Goal: Task Accomplishment & Management: Manage account settings

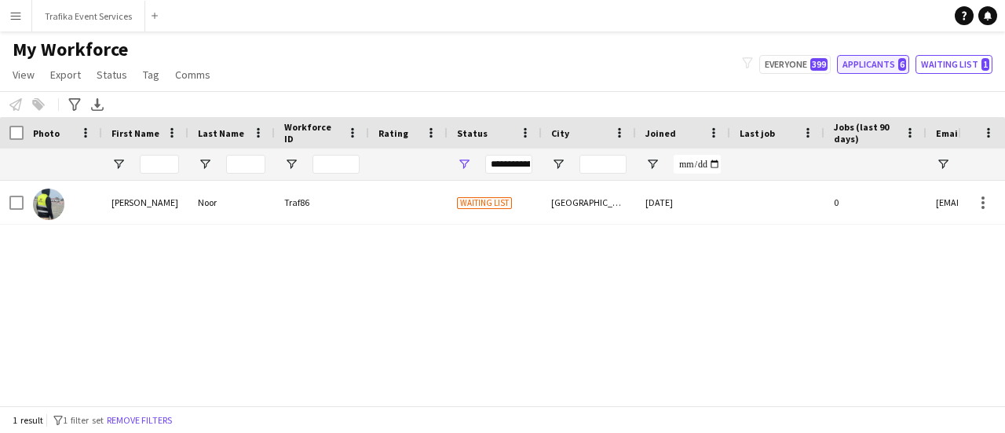
click at [876, 60] on button "Applicants 6" at bounding box center [873, 64] width 72 height 19
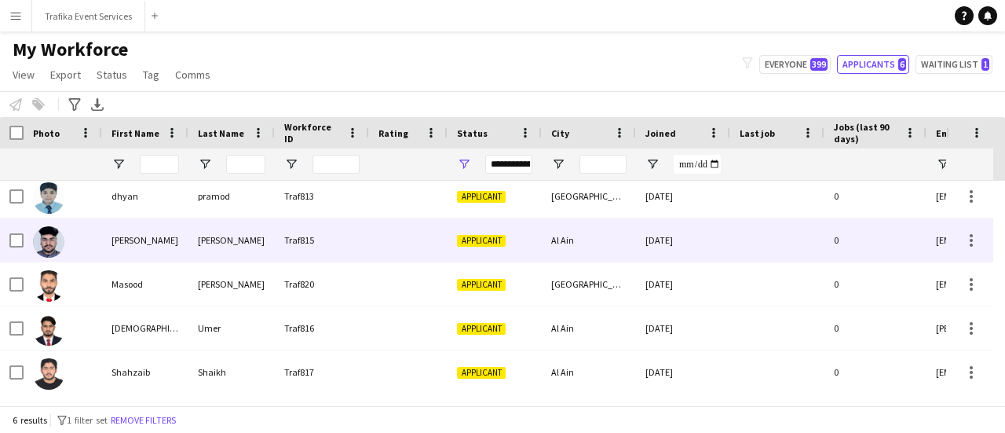
click at [363, 254] on div "Traf815" at bounding box center [322, 239] width 94 height 43
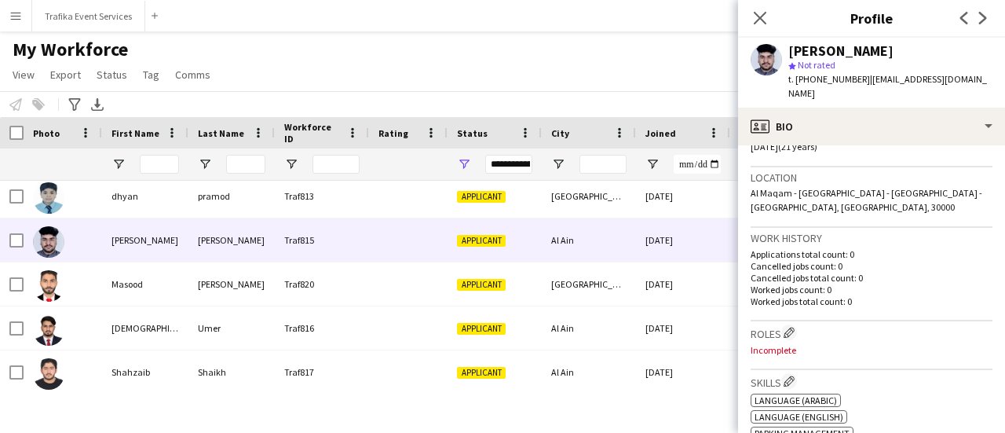
scroll to position [312, 0]
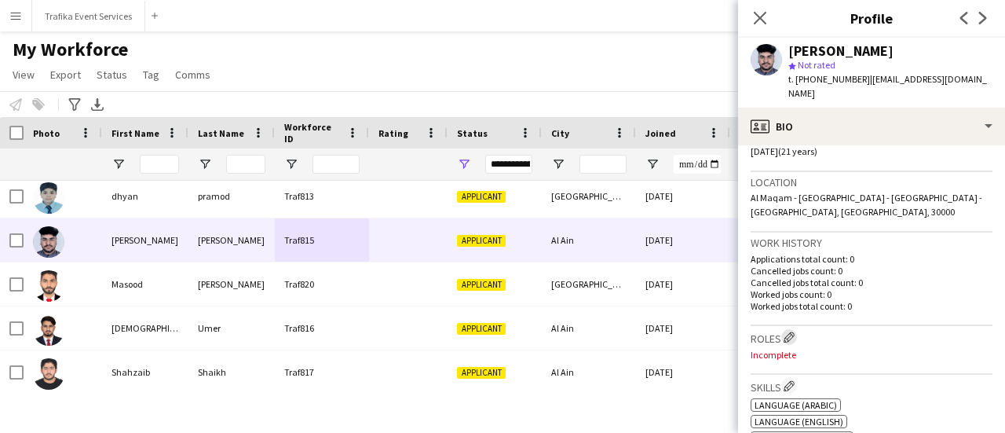
click at [791, 331] on app-icon "Edit crew company roles" at bounding box center [788, 336] width 11 height 11
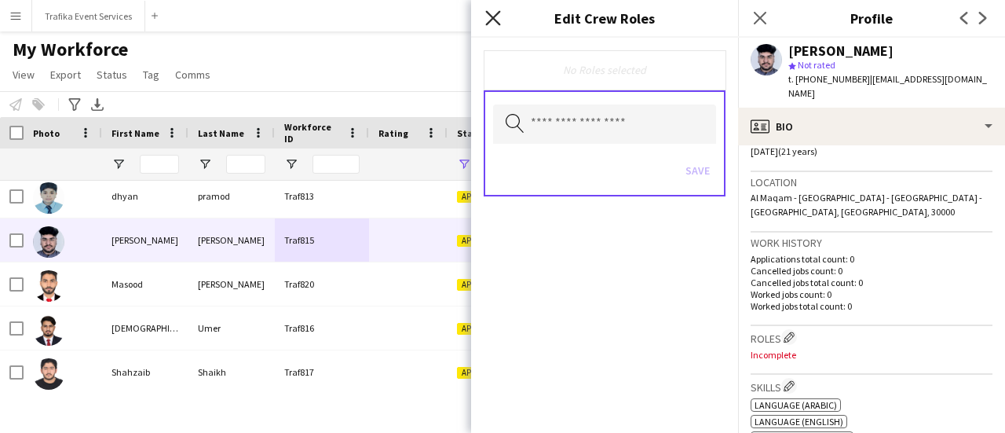
click at [491, 14] on icon "Close pop-in" at bounding box center [492, 17] width 15 height 15
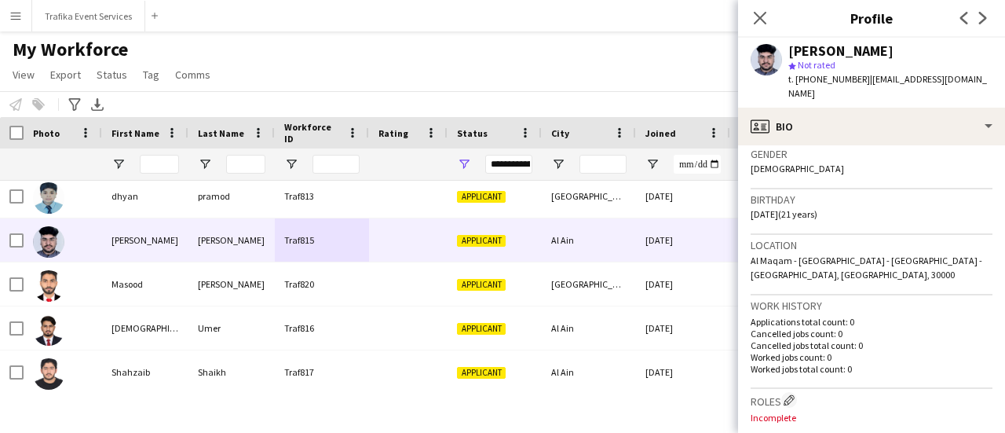
scroll to position [256, 0]
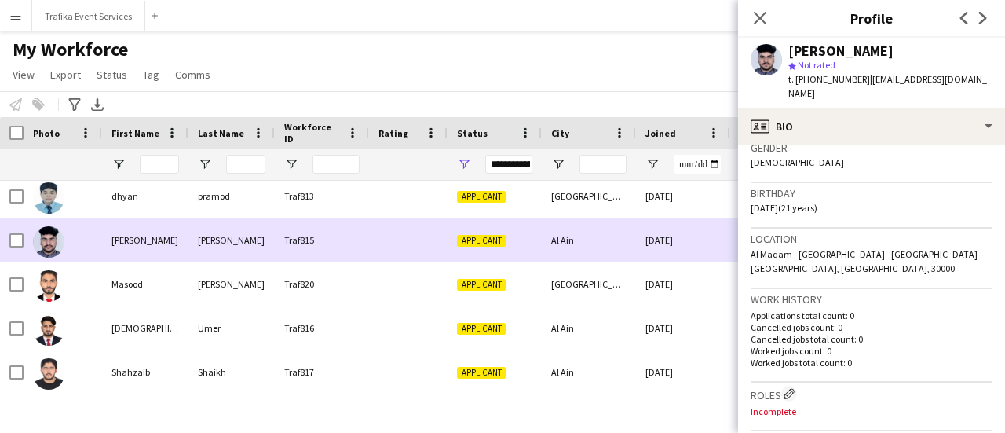
click at [494, 244] on span "Applicant" at bounding box center [481, 241] width 49 height 12
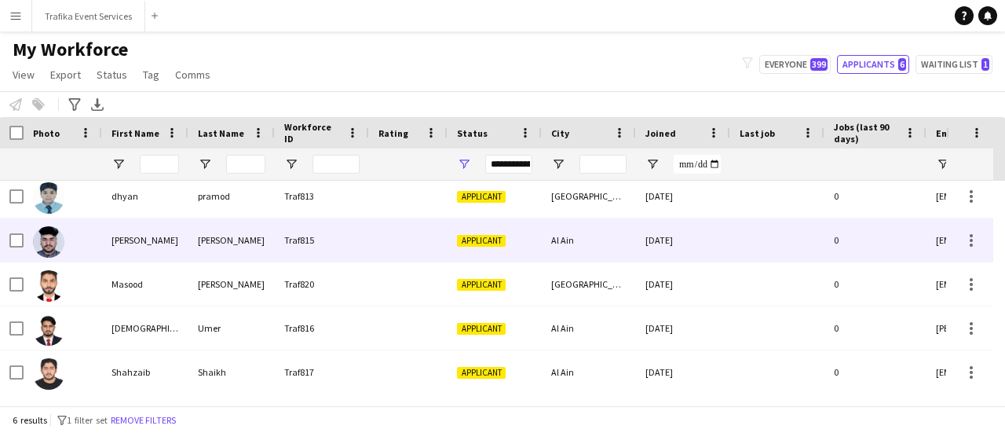
click at [494, 244] on span "Applicant" at bounding box center [481, 241] width 49 height 12
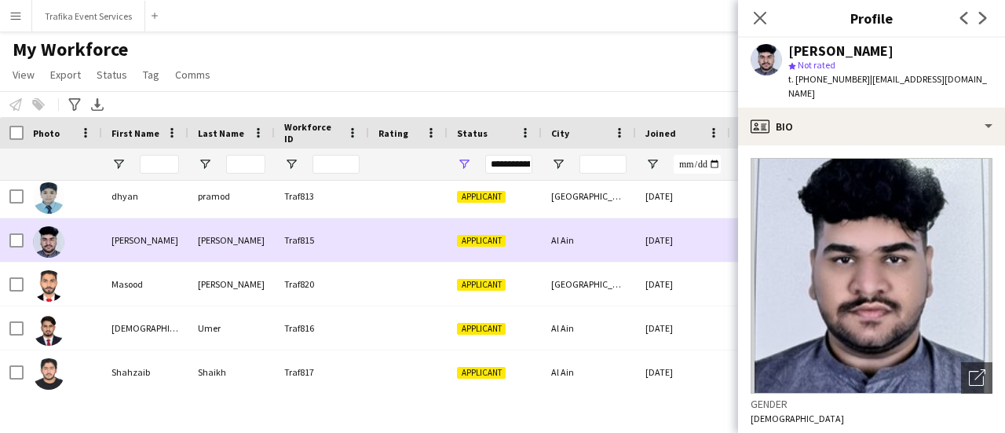
click at [494, 244] on span "Applicant" at bounding box center [481, 241] width 49 height 12
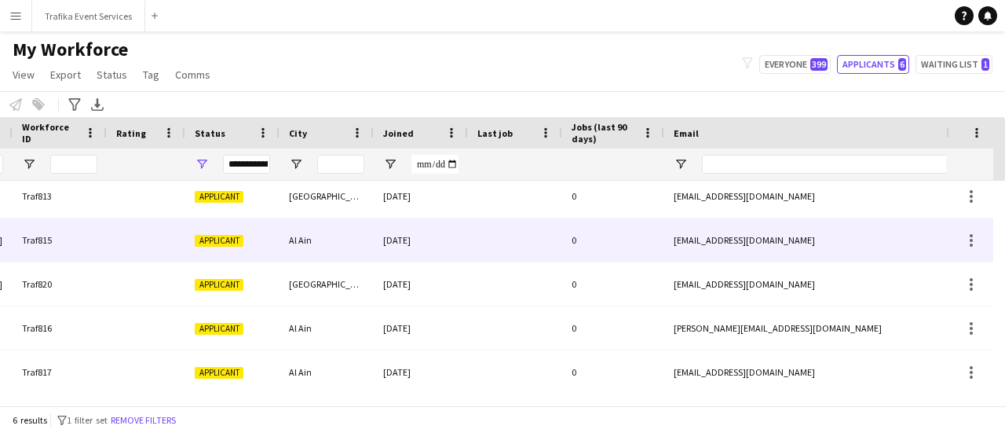
scroll to position [0, 267]
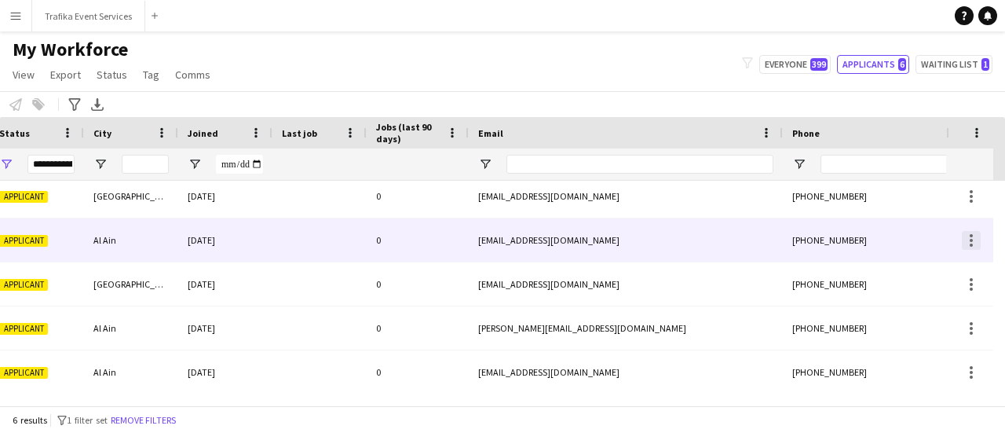
click at [971, 232] on div at bounding box center [971, 240] width 19 height 19
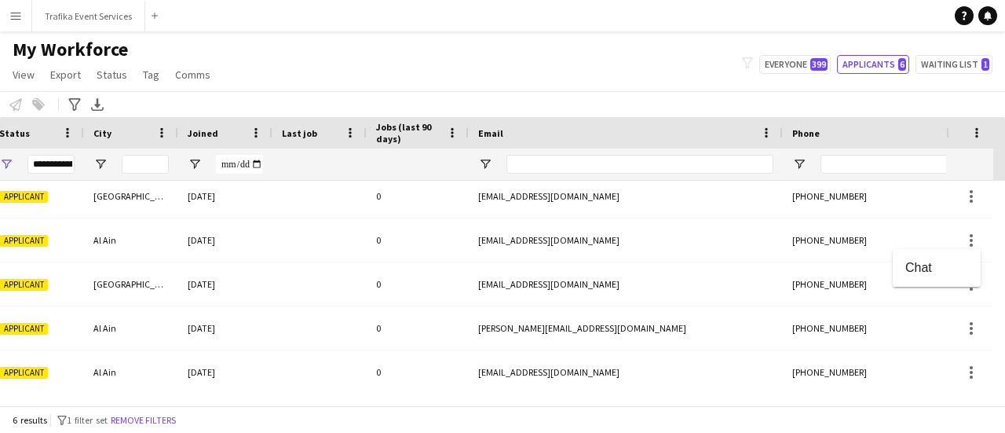
click at [387, 252] on div at bounding box center [502, 216] width 1005 height 433
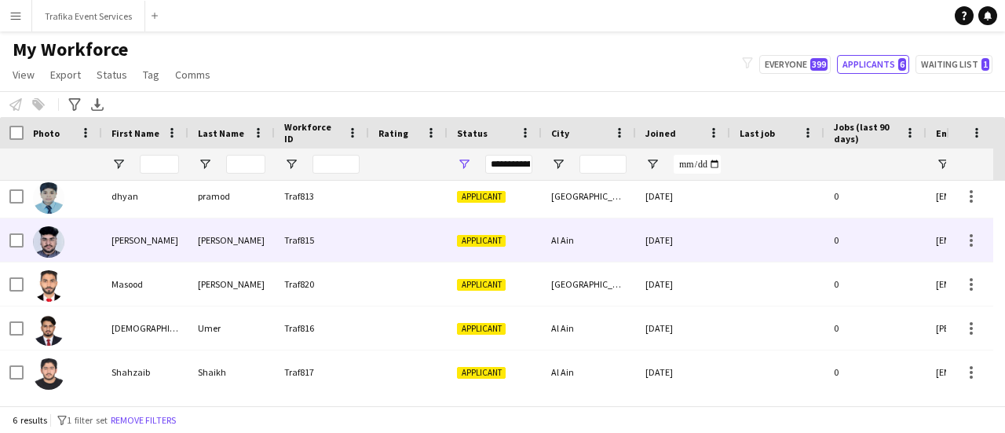
click at [482, 244] on span "Applicant" at bounding box center [481, 241] width 49 height 12
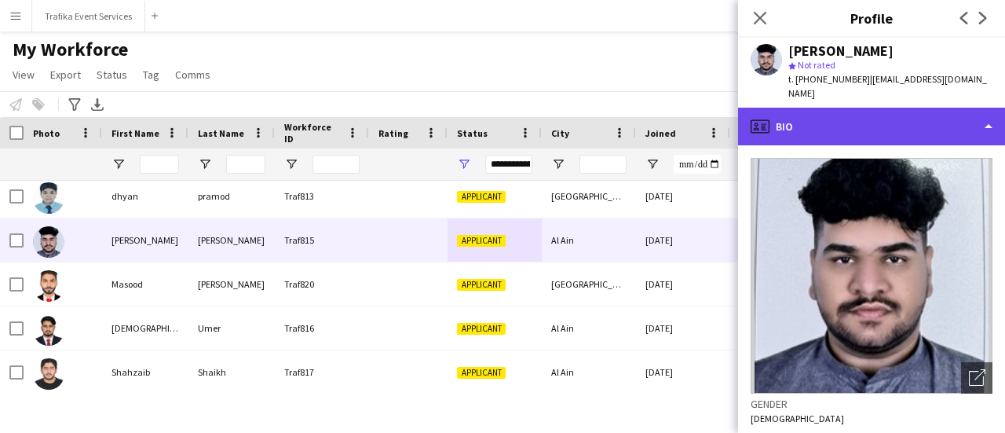
click at [987, 111] on div "profile Bio" at bounding box center [871, 127] width 267 height 38
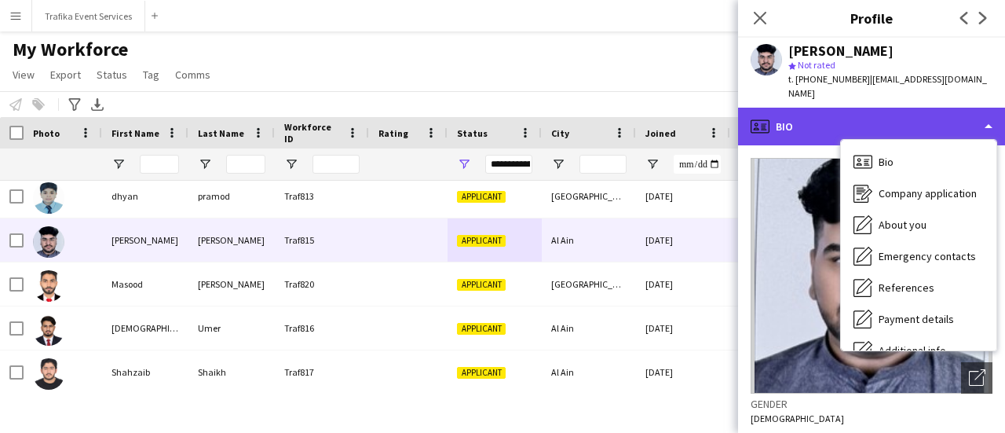
click at [995, 108] on div "profile Bio" at bounding box center [871, 127] width 267 height 38
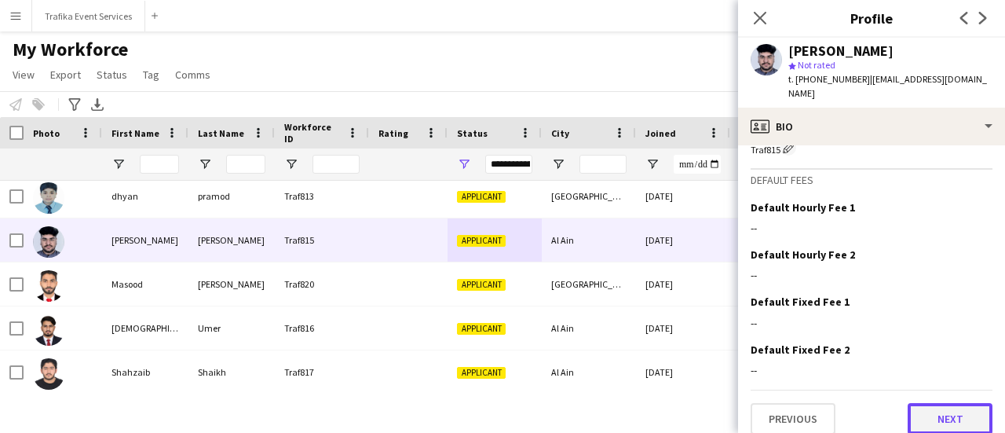
click at [939, 403] on button "Next" at bounding box center [949, 418] width 85 height 31
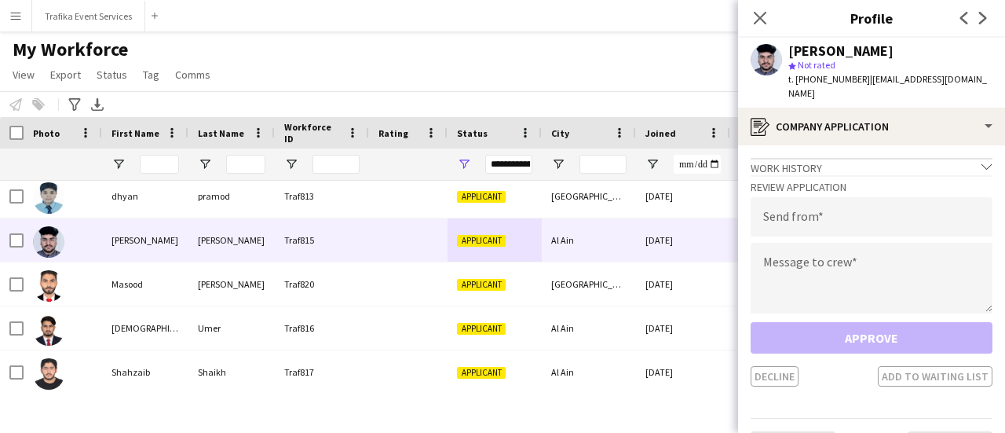
click at [981, 161] on icon "chevron-down" at bounding box center [986, 166] width 11 height 11
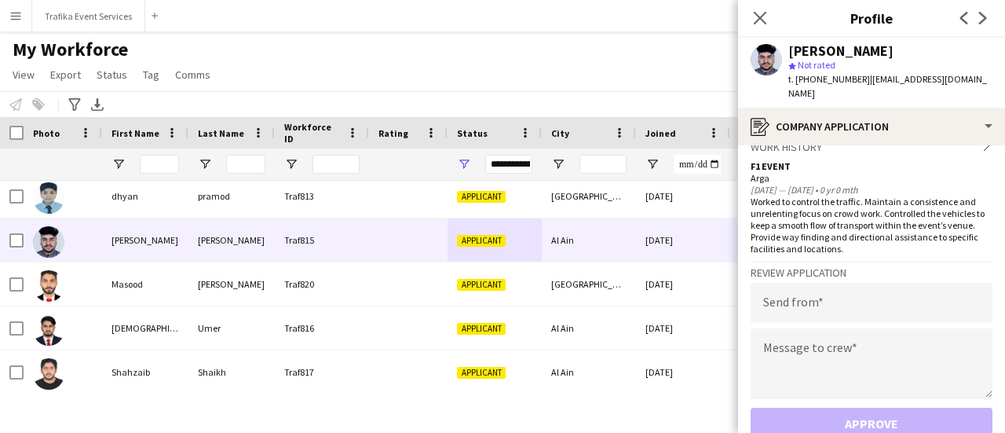
scroll to position [0, 0]
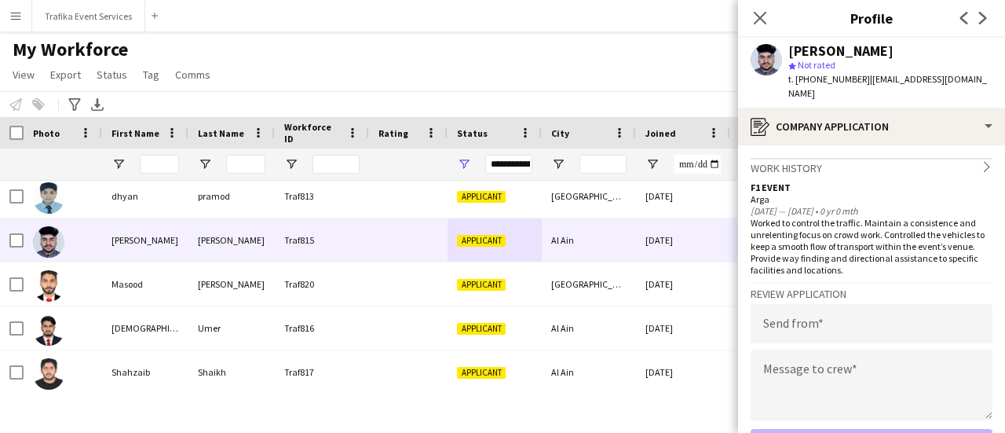
click at [981, 161] on icon "chevron-right" at bounding box center [986, 166] width 11 height 11
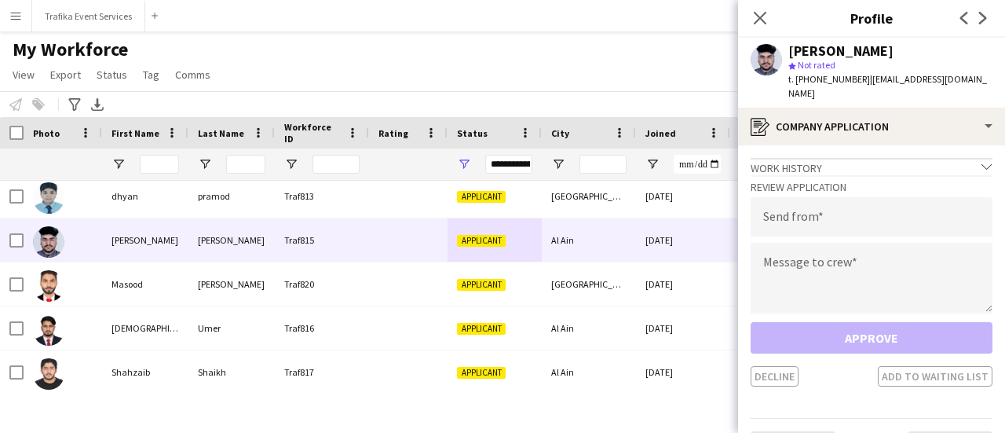
scroll to position [27, 0]
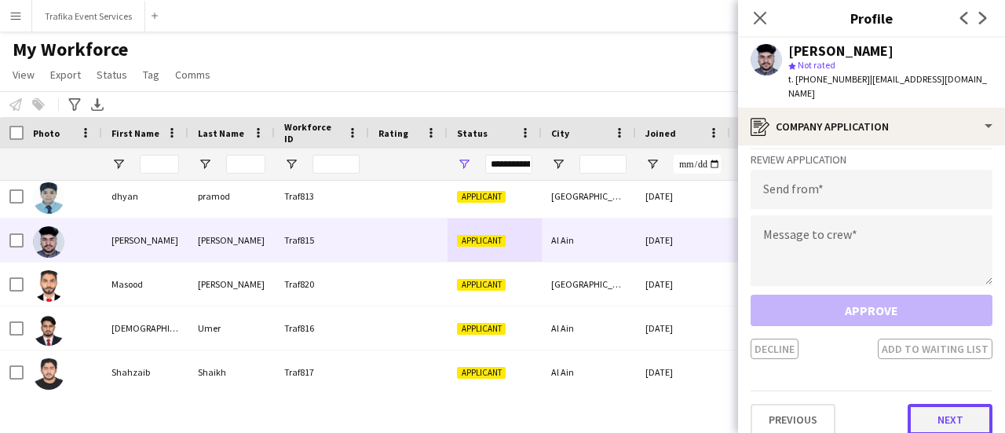
click at [922, 411] on button "Next" at bounding box center [949, 418] width 85 height 31
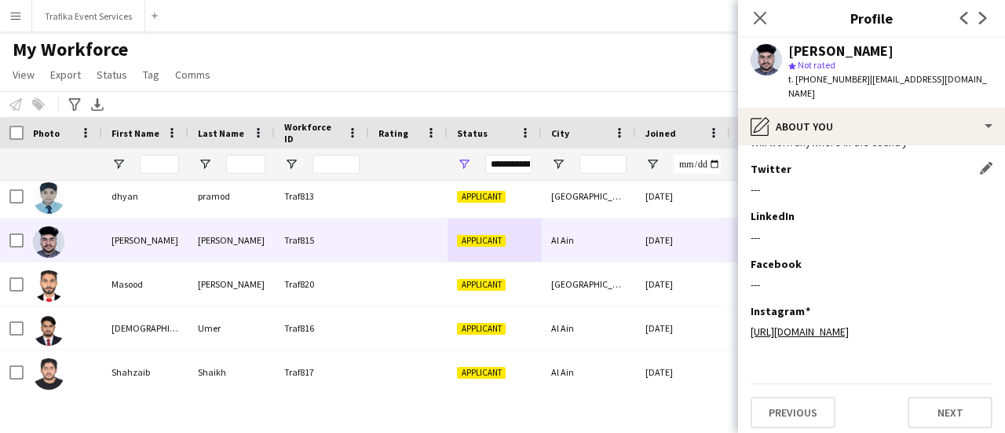
scroll to position [268, 0]
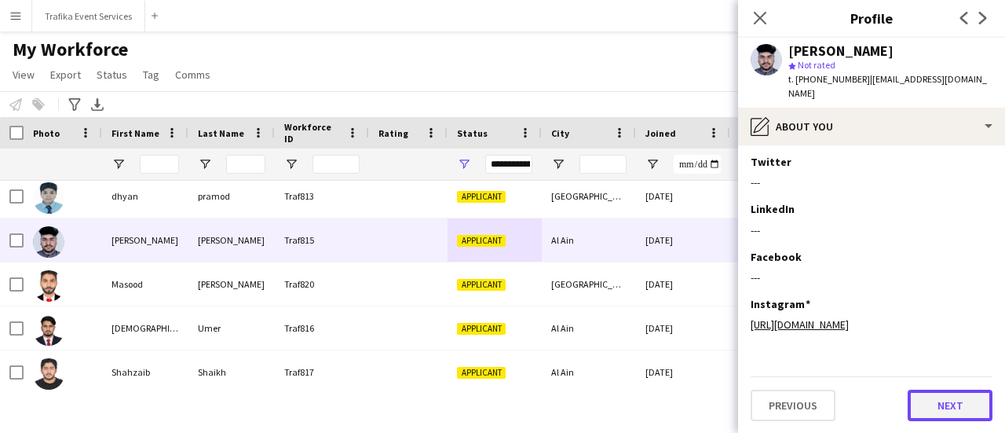
click at [940, 395] on button "Next" at bounding box center [949, 404] width 85 height 31
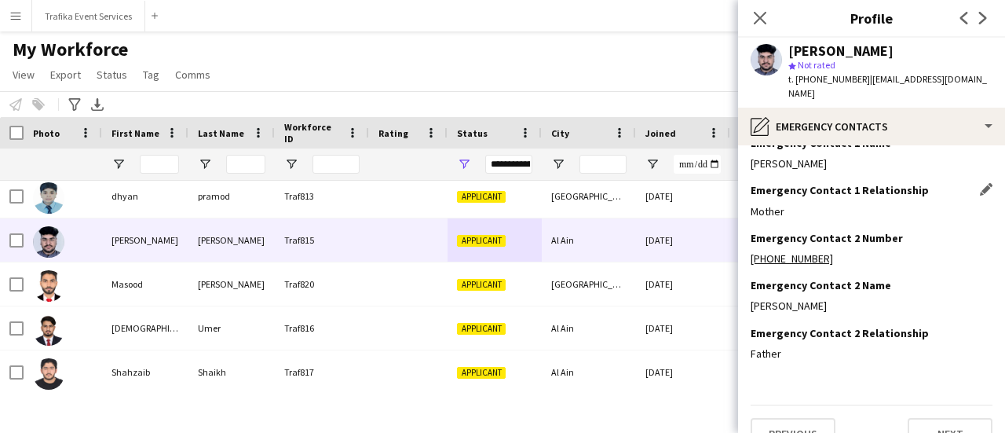
scroll to position [83, 0]
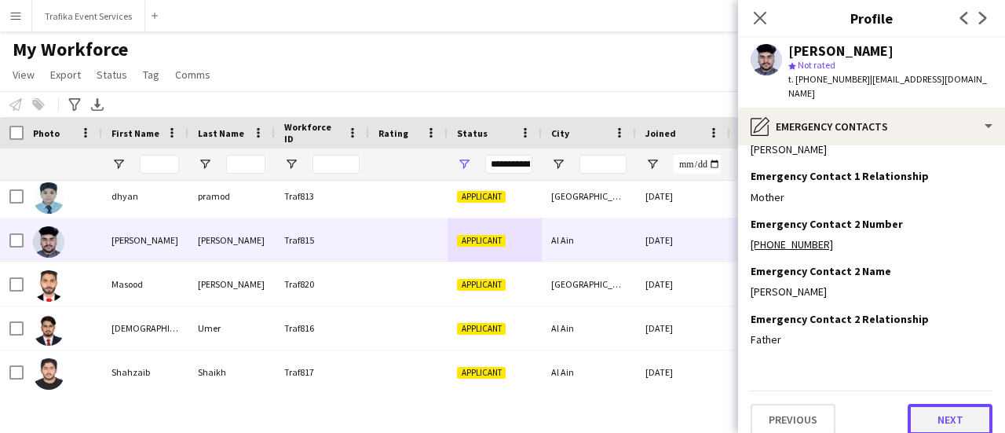
click at [962, 412] on button "Next" at bounding box center [949, 418] width 85 height 31
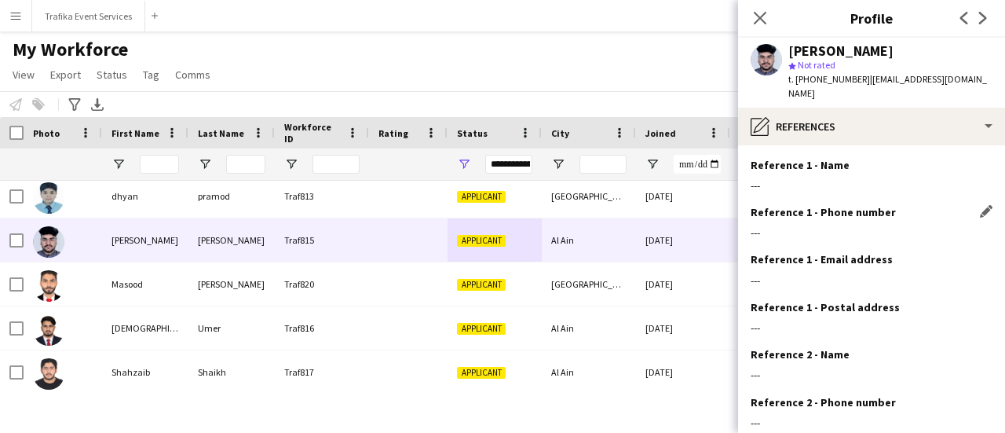
scroll to position [177, 0]
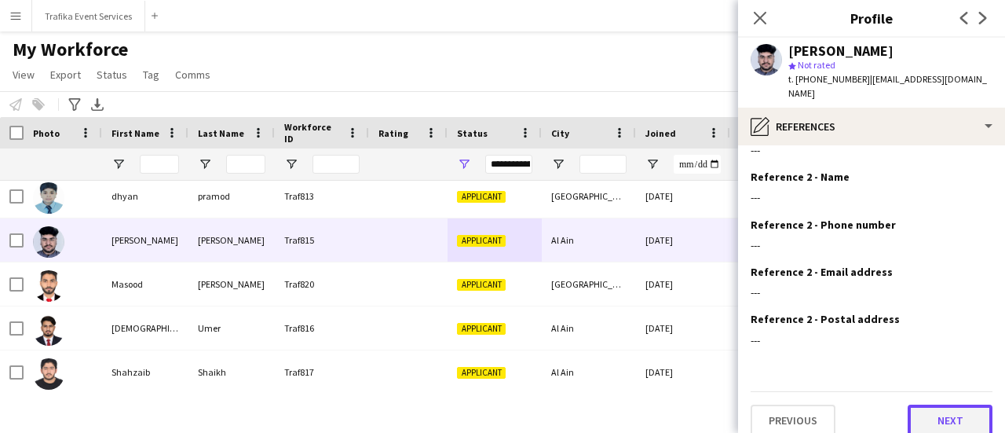
click at [920, 404] on button "Next" at bounding box center [949, 419] width 85 height 31
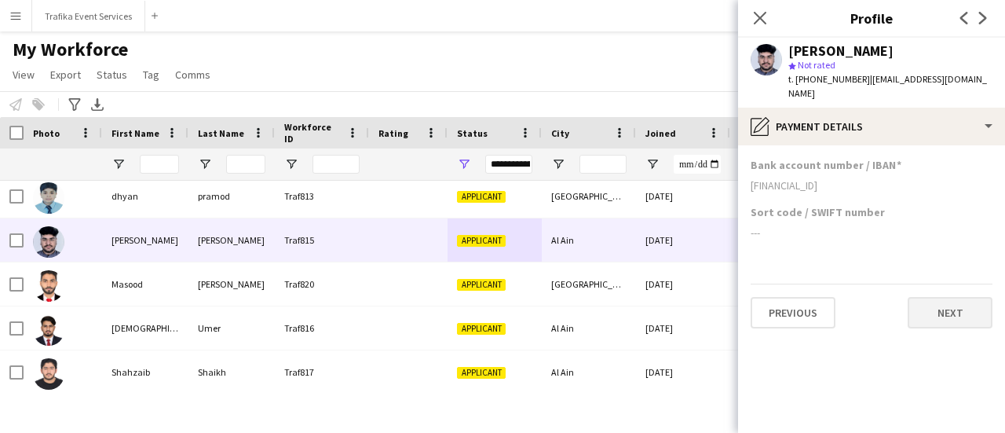
scroll to position [0, 0]
click at [947, 297] on button "Next" at bounding box center [949, 312] width 85 height 31
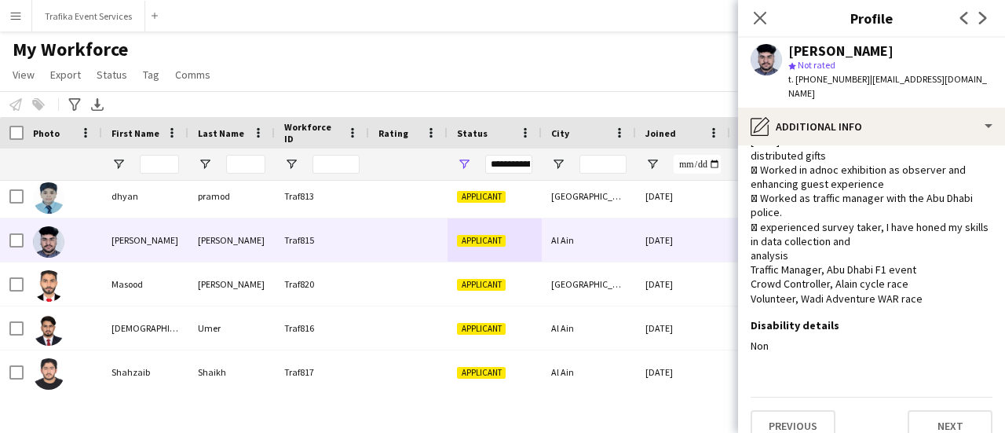
scroll to position [112, 0]
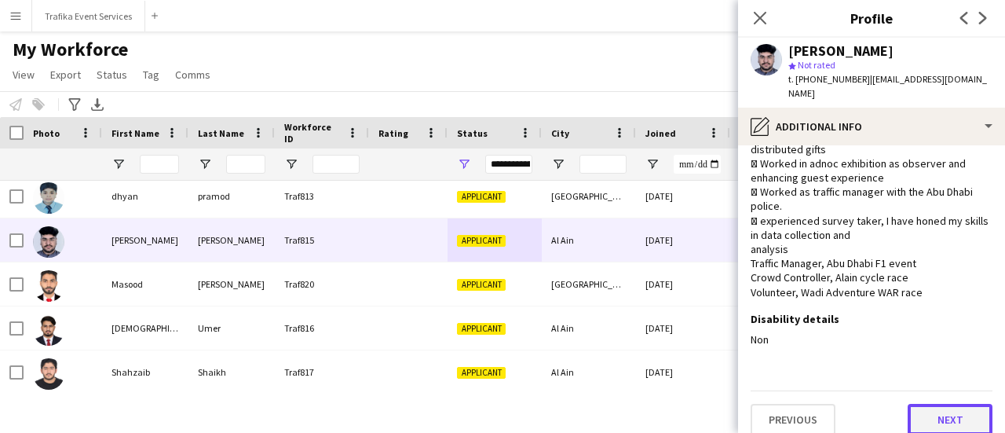
click at [937, 403] on button "Next" at bounding box center [949, 418] width 85 height 31
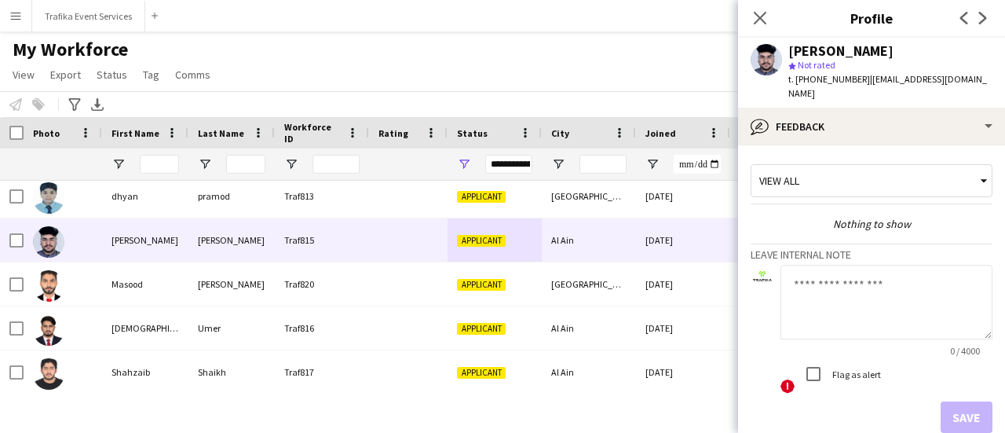
click at [783, 379] on span "!" at bounding box center [787, 386] width 14 height 14
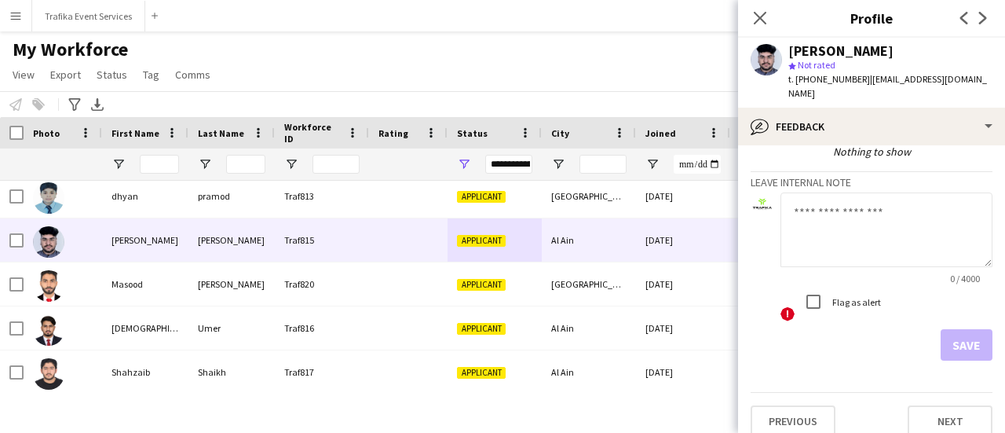
scroll to position [0, 0]
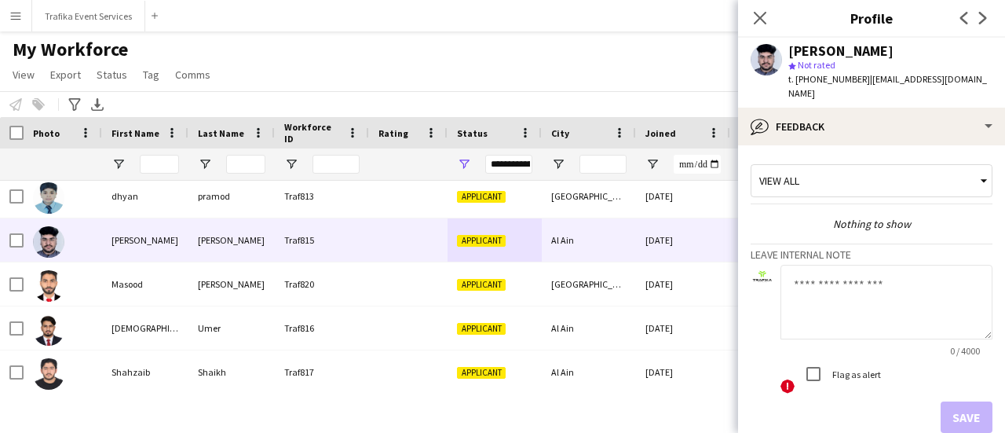
click at [980, 179] on icon at bounding box center [983, 180] width 6 height 3
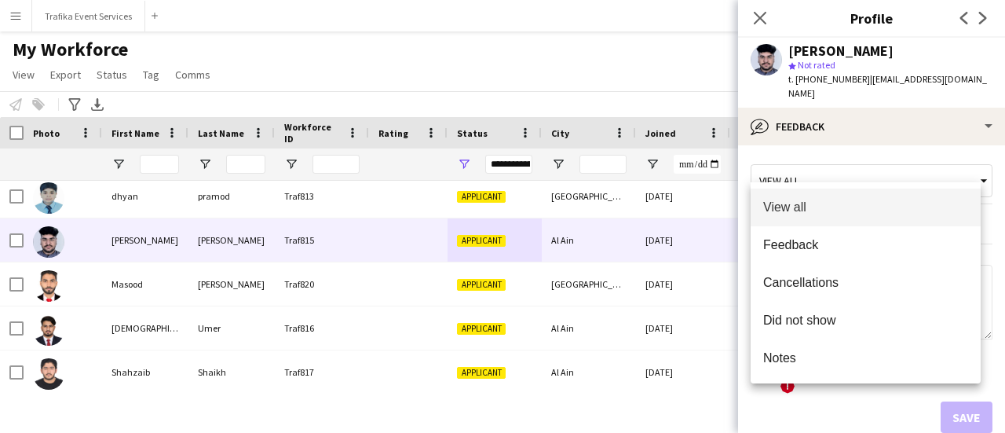
click at [971, 165] on div at bounding box center [502, 216] width 1005 height 433
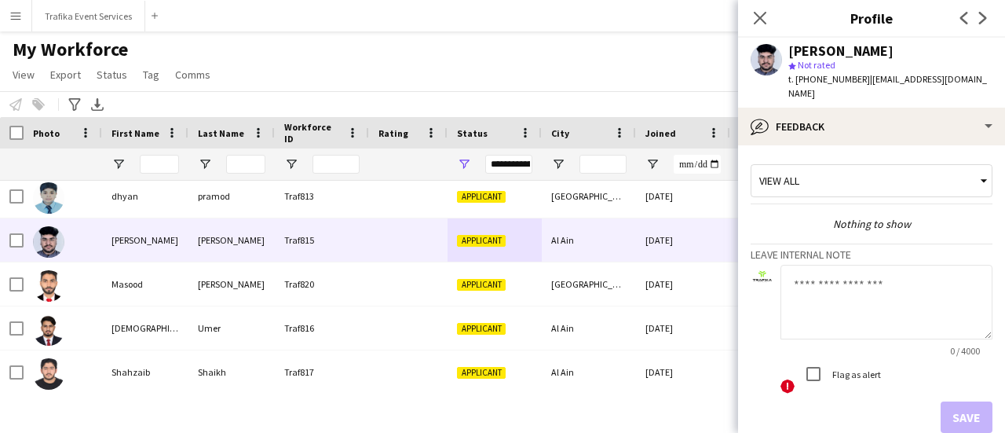
scroll to position [72, 0]
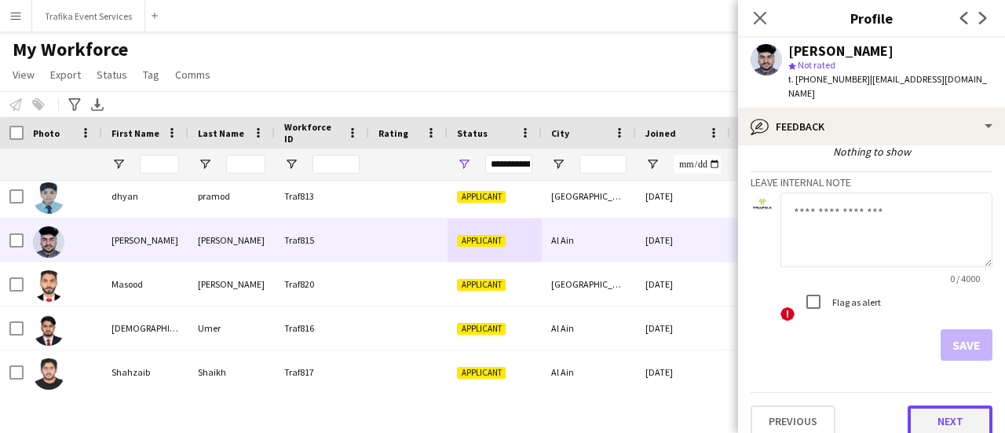
click at [927, 407] on button "Next" at bounding box center [949, 420] width 85 height 31
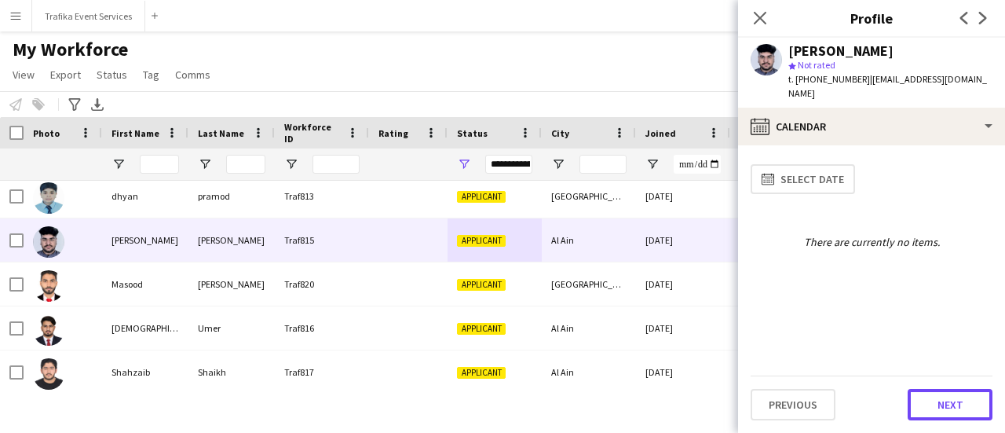
click at [927, 407] on button "Next" at bounding box center [949, 404] width 85 height 31
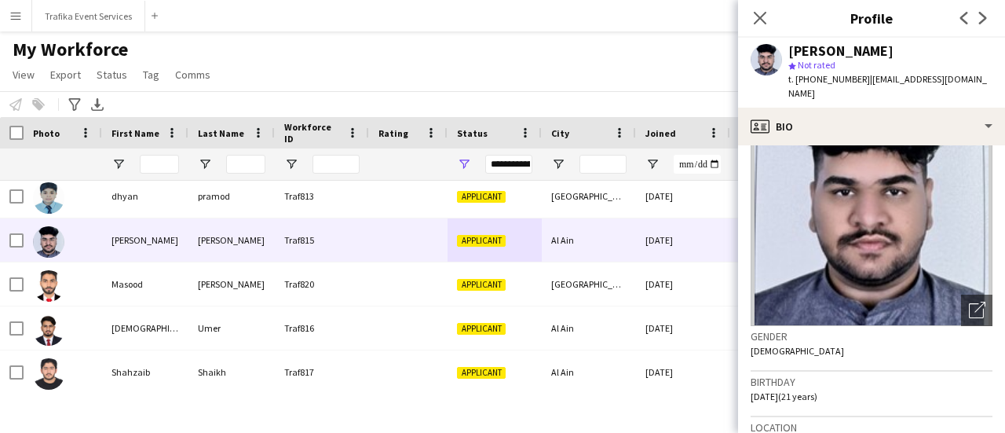
scroll to position [0, 0]
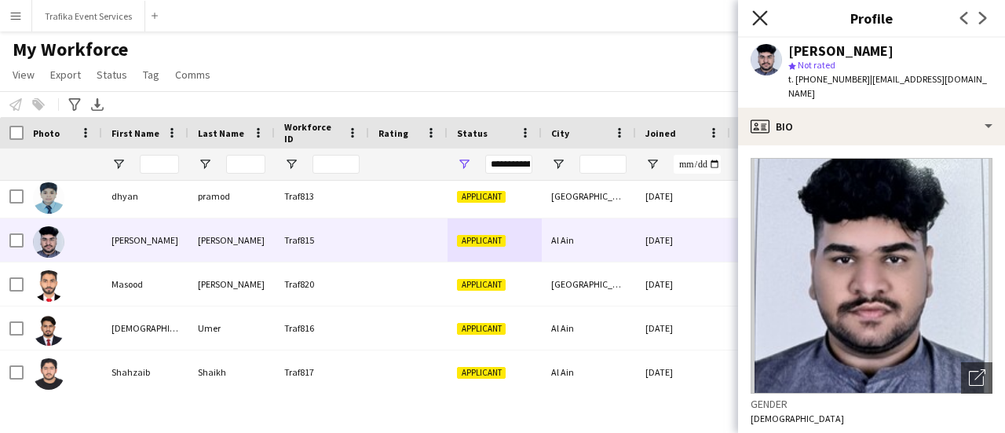
click at [765, 14] on icon at bounding box center [759, 17] width 15 height 15
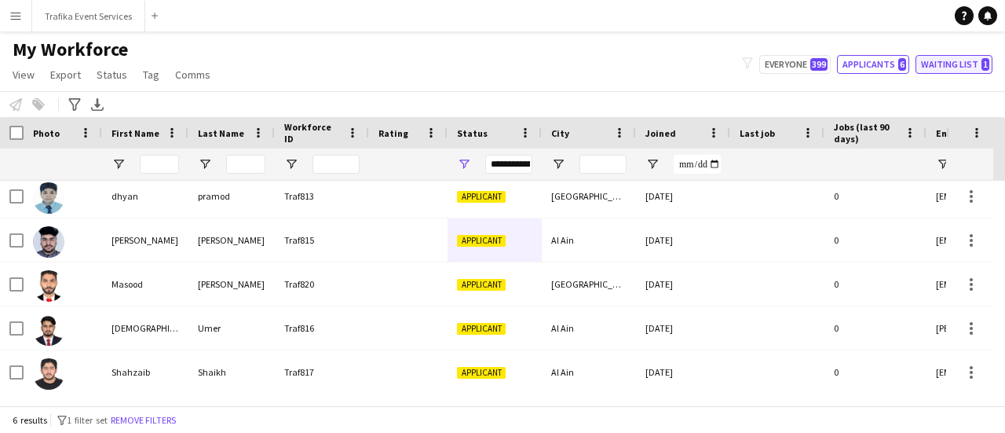
click at [929, 67] on button "Waiting list 1" at bounding box center [953, 64] width 77 height 19
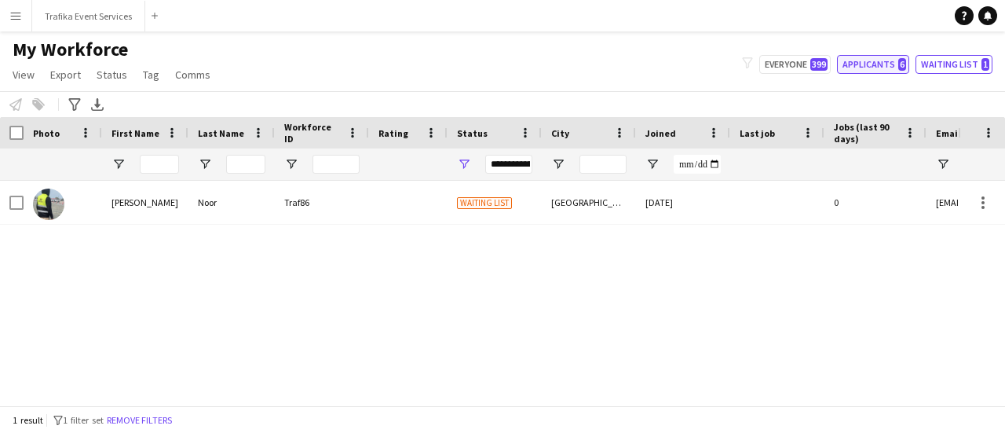
click at [863, 65] on button "Applicants 6" at bounding box center [873, 64] width 72 height 19
type input "**********"
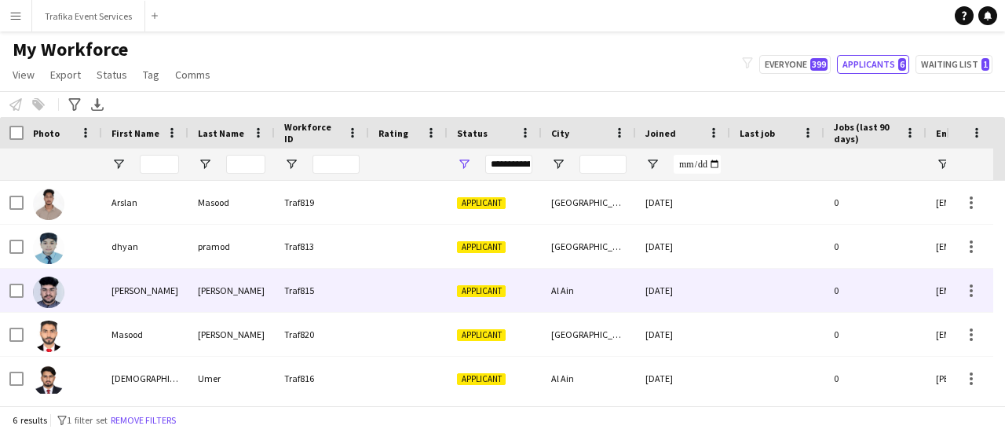
click at [495, 281] on div "Applicant" at bounding box center [494, 289] width 94 height 43
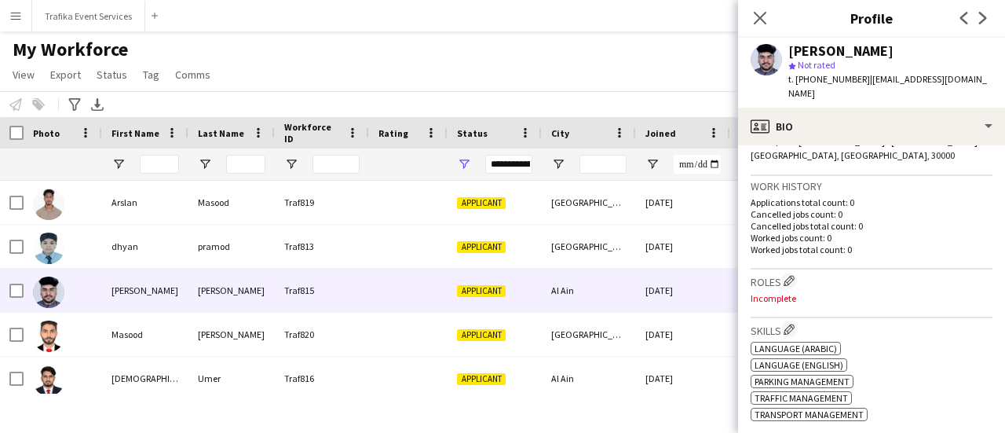
scroll to position [383, 0]
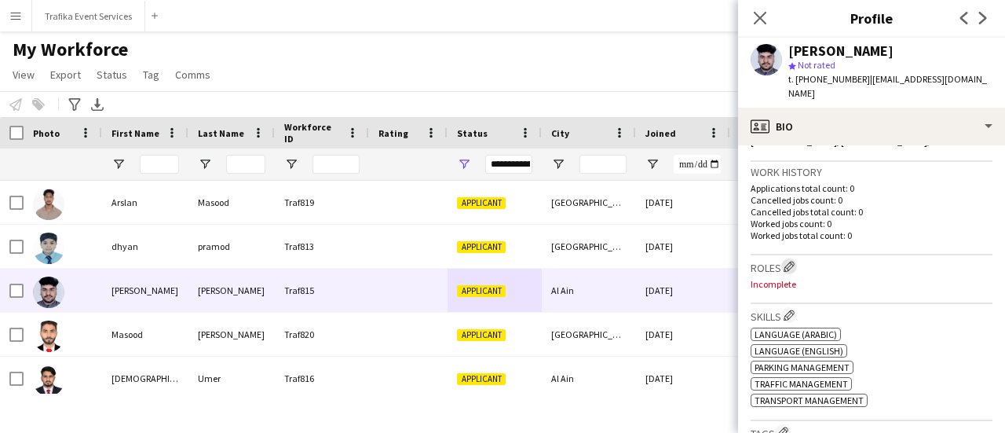
click at [790, 261] on app-icon "Edit crew company roles" at bounding box center [788, 266] width 11 height 11
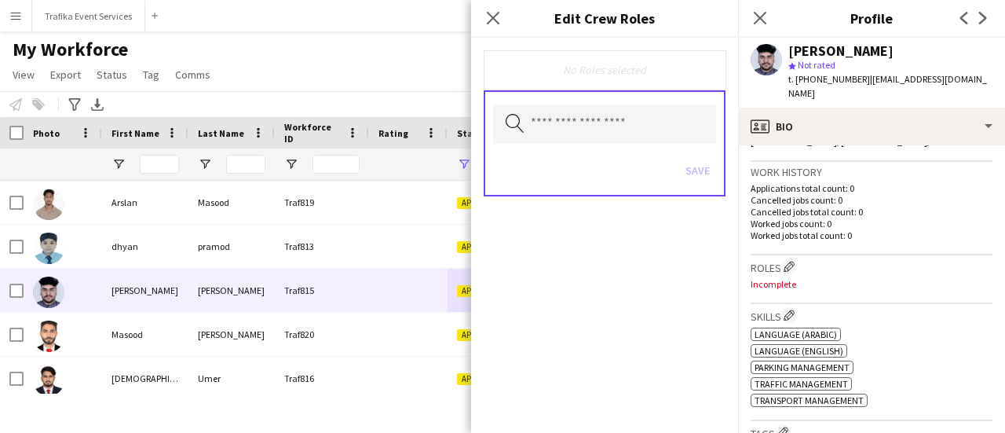
click at [399, 65] on div "My Workforce View Views Default view New view Update view Delete view Edit name…" at bounding box center [502, 64] width 1005 height 53
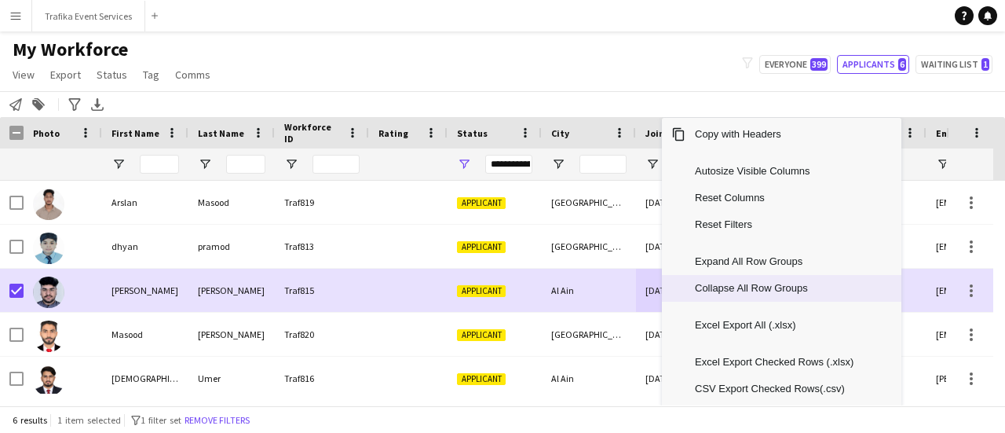
scroll to position [0, 0]
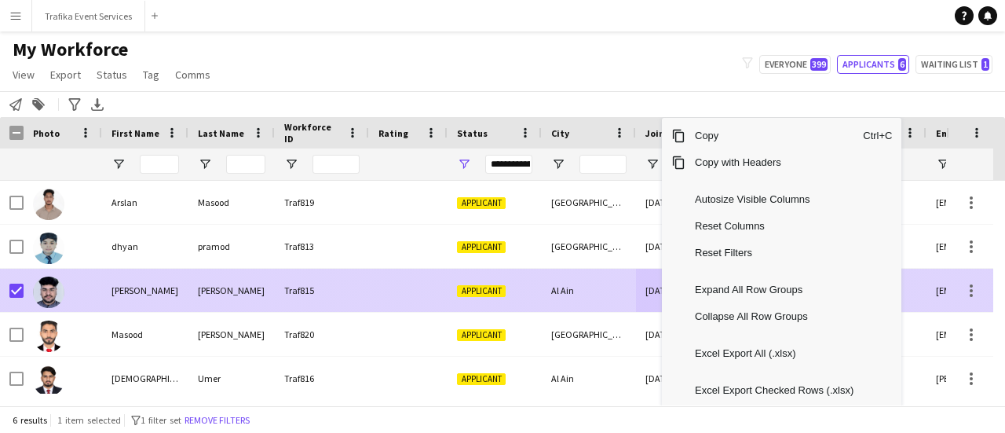
click at [546, 301] on div "Al Ain" at bounding box center [589, 289] width 94 height 43
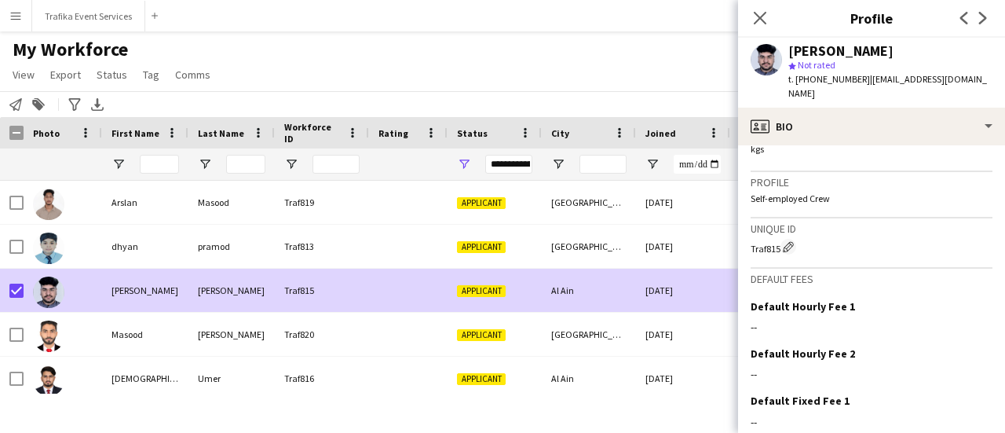
scroll to position [1079, 0]
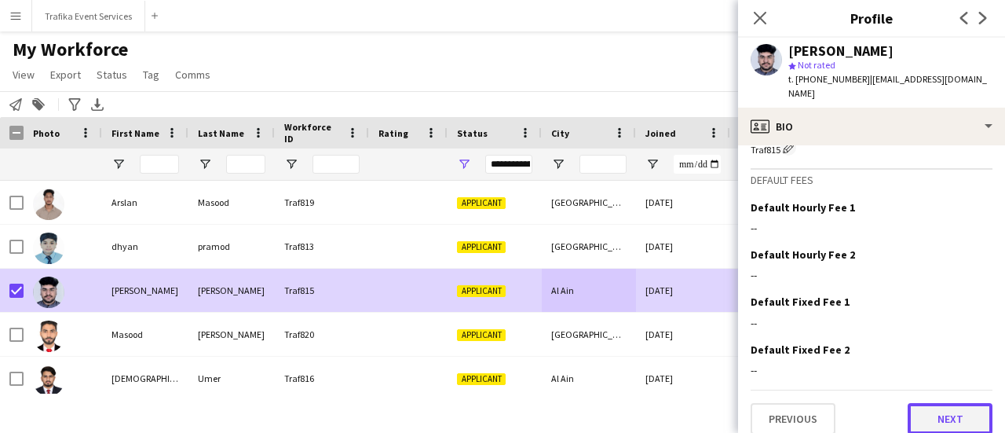
click at [929, 411] on button "Next" at bounding box center [949, 418] width 85 height 31
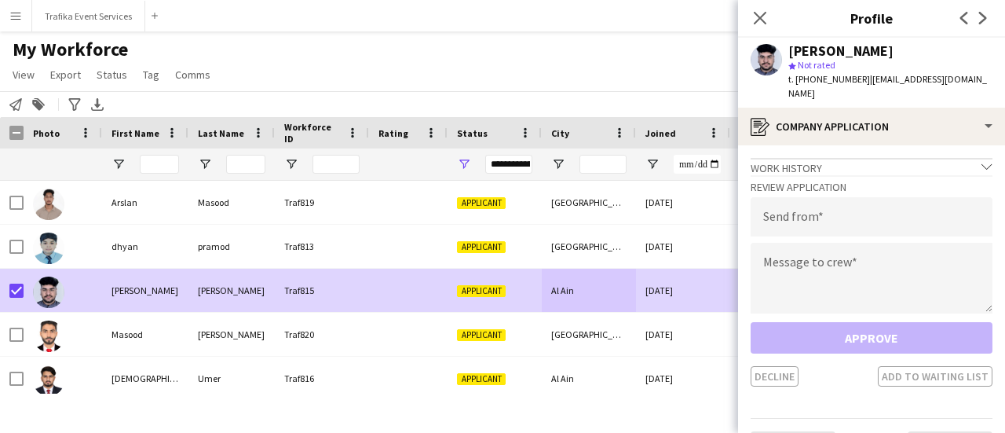
scroll to position [27, 0]
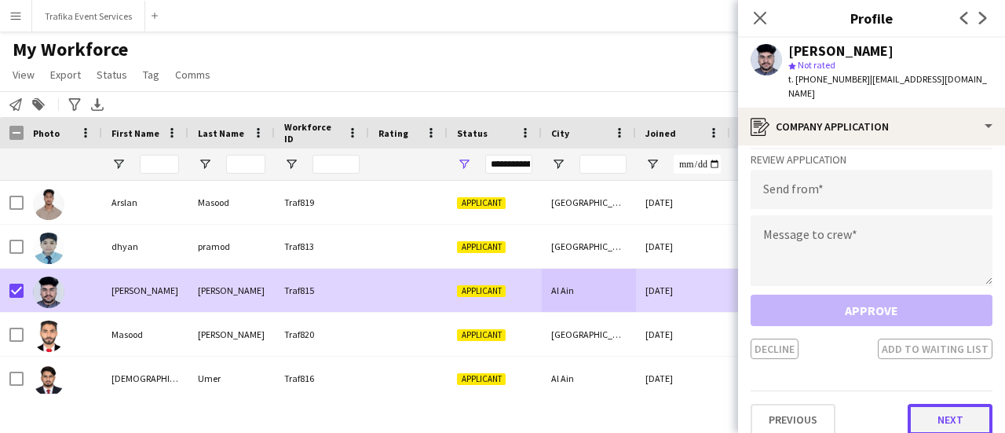
click at [931, 403] on button "Next" at bounding box center [949, 418] width 85 height 31
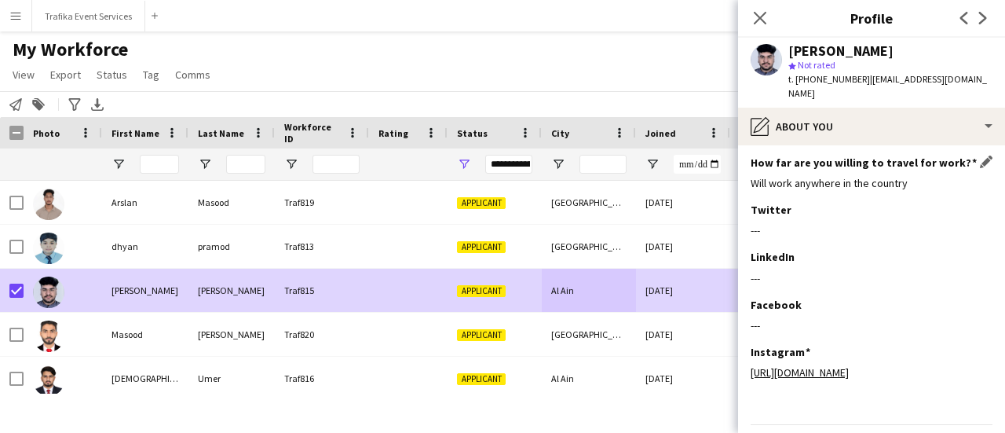
scroll to position [268, 0]
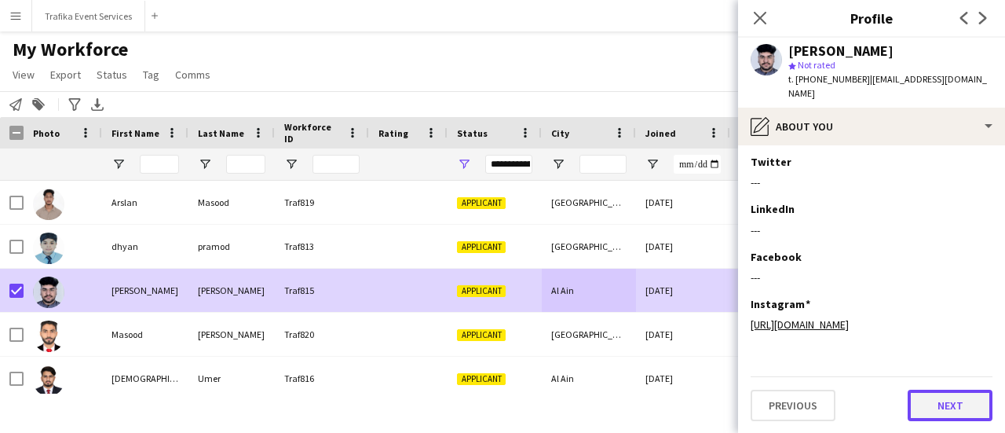
click at [926, 412] on button "Next" at bounding box center [949, 404] width 85 height 31
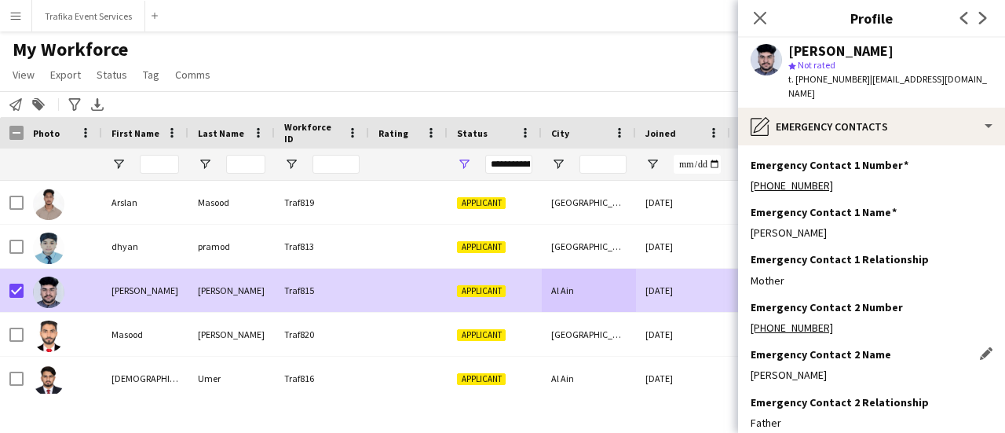
scroll to position [83, 0]
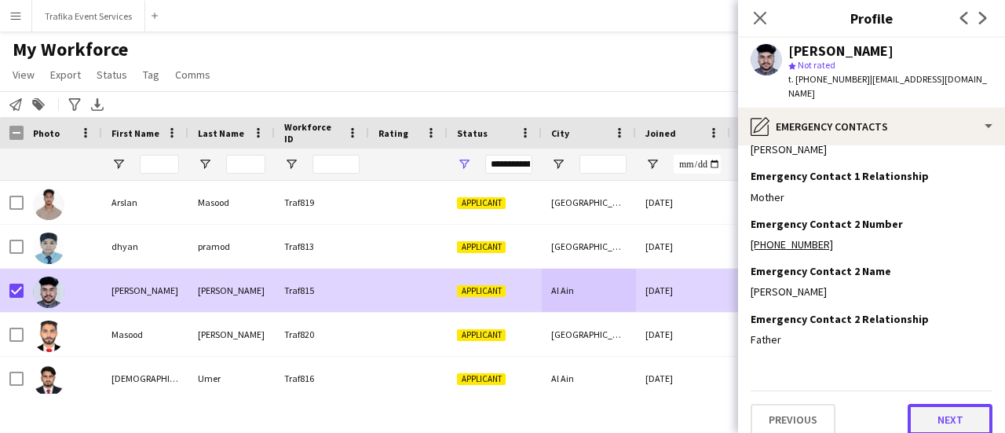
click at [931, 403] on button "Next" at bounding box center [949, 418] width 85 height 31
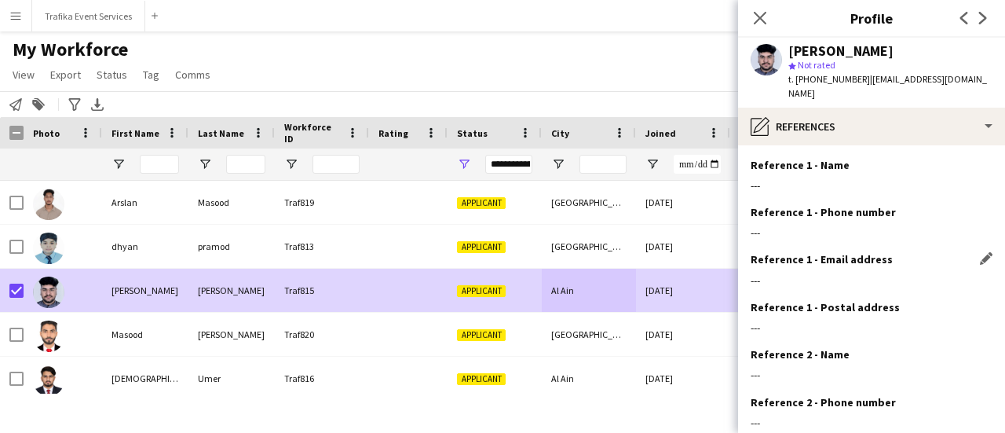
scroll to position [177, 0]
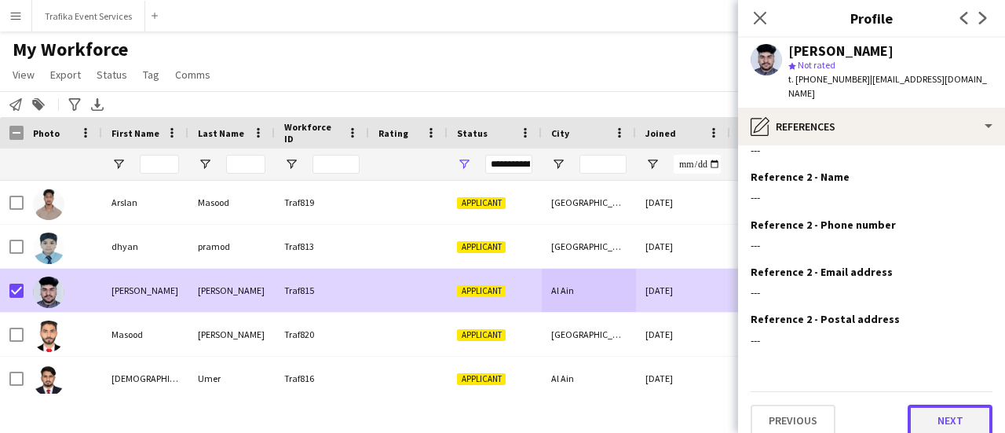
click at [925, 404] on button "Next" at bounding box center [949, 419] width 85 height 31
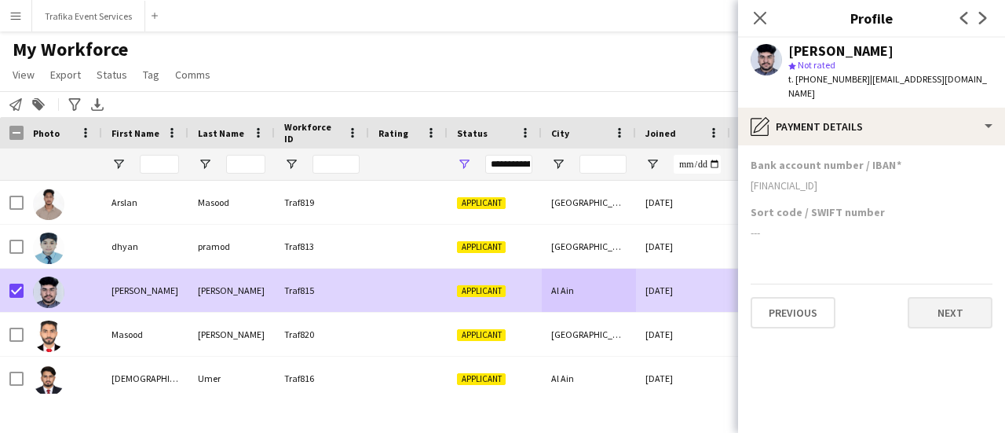
scroll to position [0, 0]
click at [958, 312] on button "Next" at bounding box center [949, 312] width 85 height 31
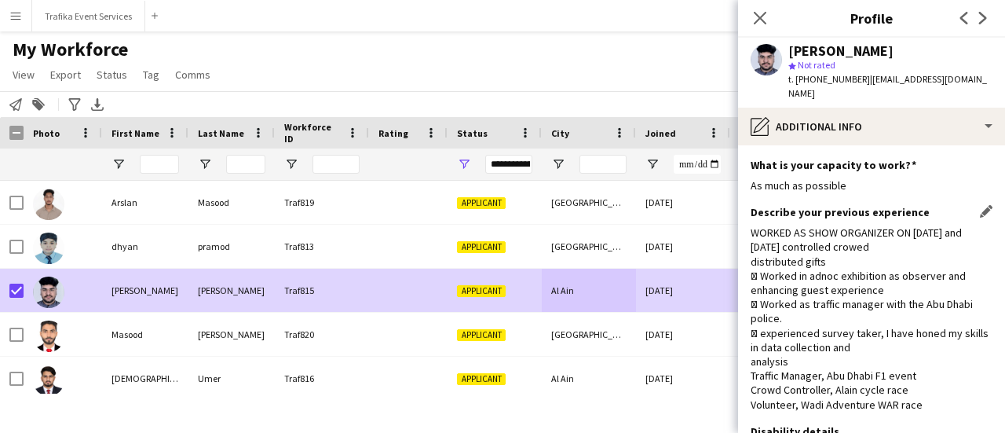
scroll to position [112, 0]
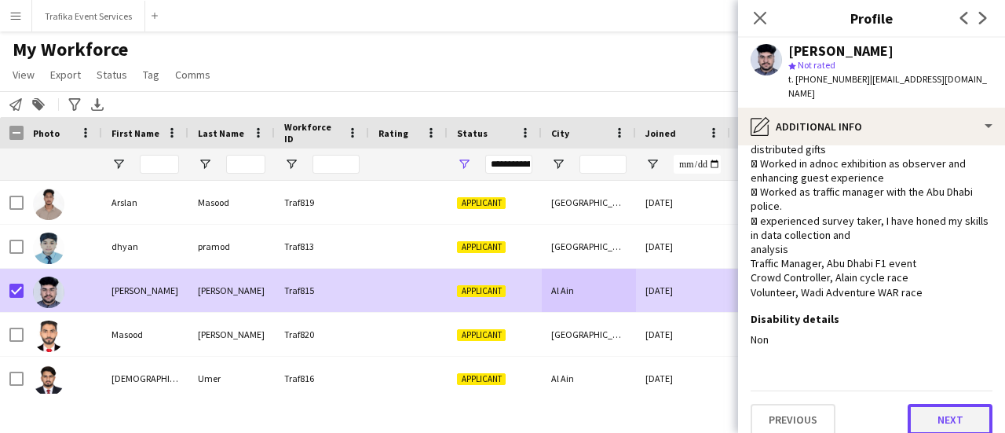
click at [947, 414] on button "Next" at bounding box center [949, 418] width 85 height 31
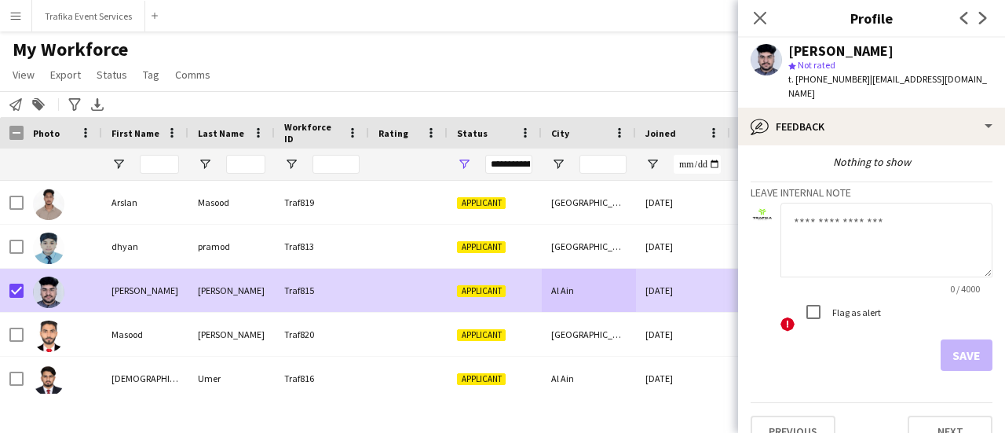
scroll to position [72, 0]
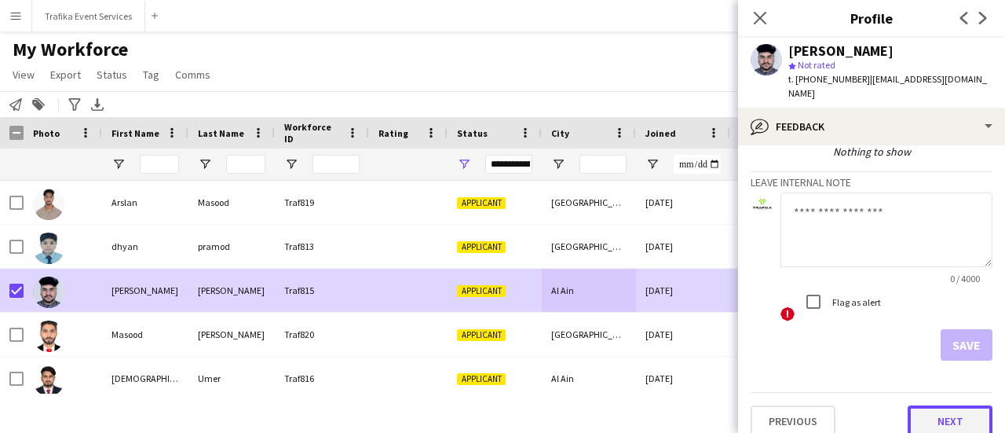
click at [935, 411] on button "Next" at bounding box center [949, 420] width 85 height 31
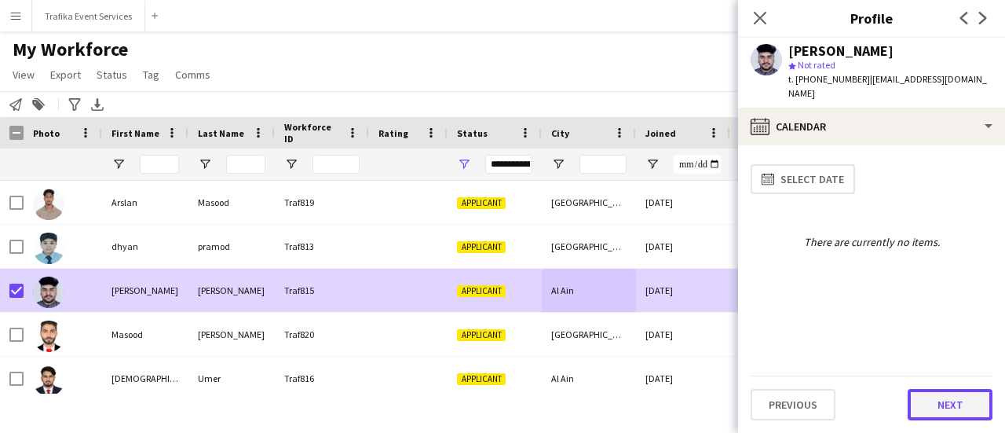
click at [937, 395] on button "Next" at bounding box center [949, 404] width 85 height 31
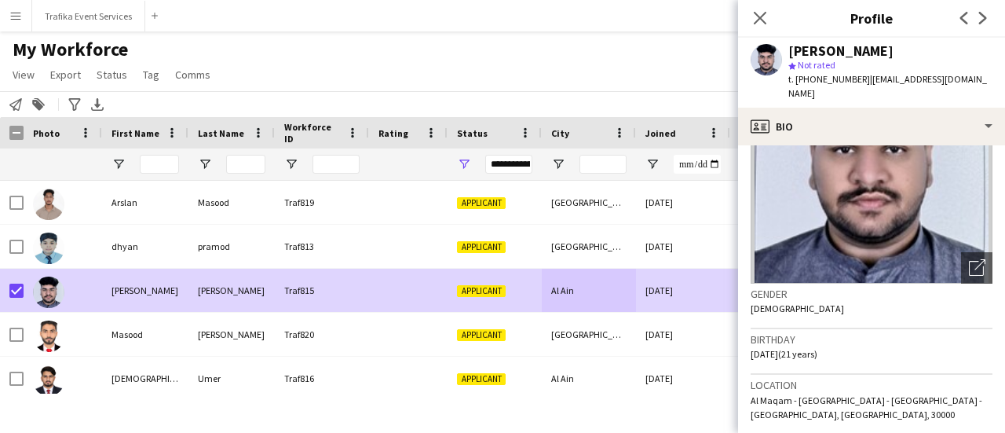
scroll to position [0, 0]
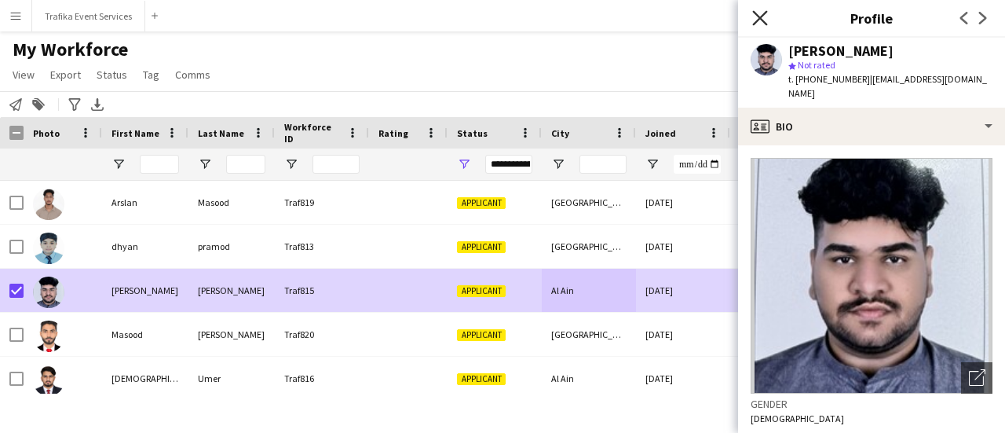
click at [757, 18] on icon "Close pop-in" at bounding box center [759, 17] width 15 height 15
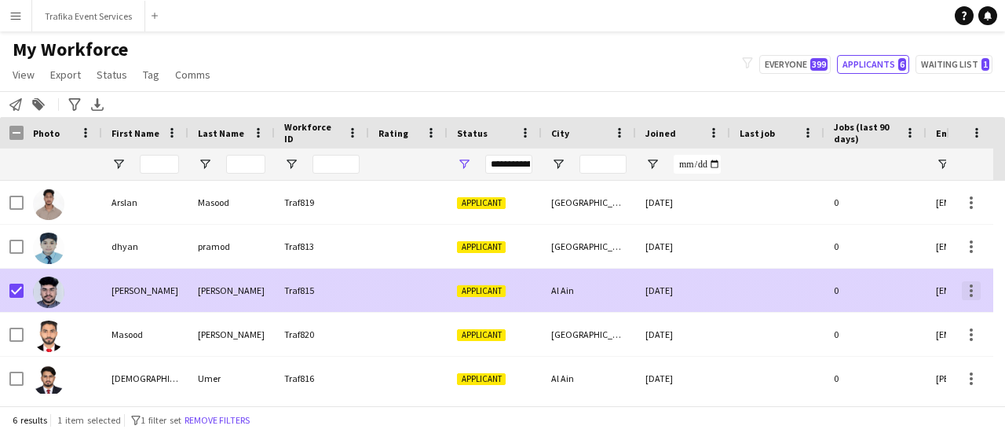
click at [973, 283] on div at bounding box center [971, 290] width 19 height 19
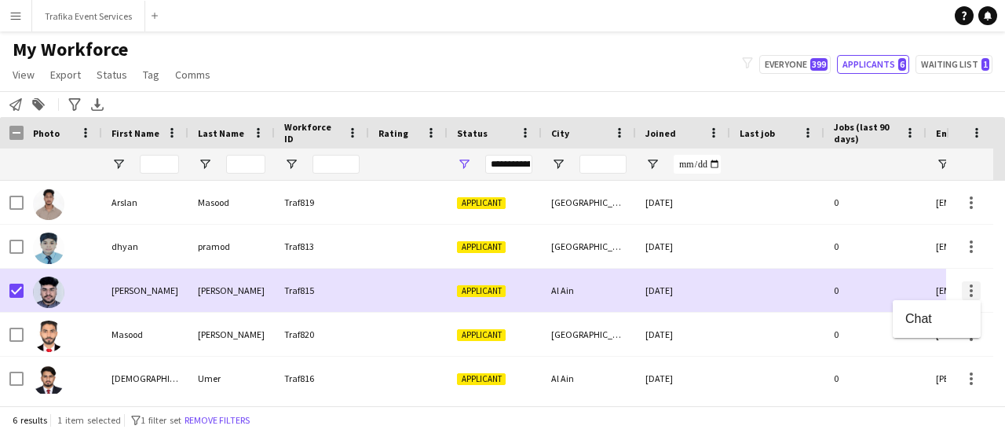
click at [973, 283] on div at bounding box center [502, 216] width 1005 height 433
click at [520, 131] on span at bounding box center [525, 133] width 14 height 14
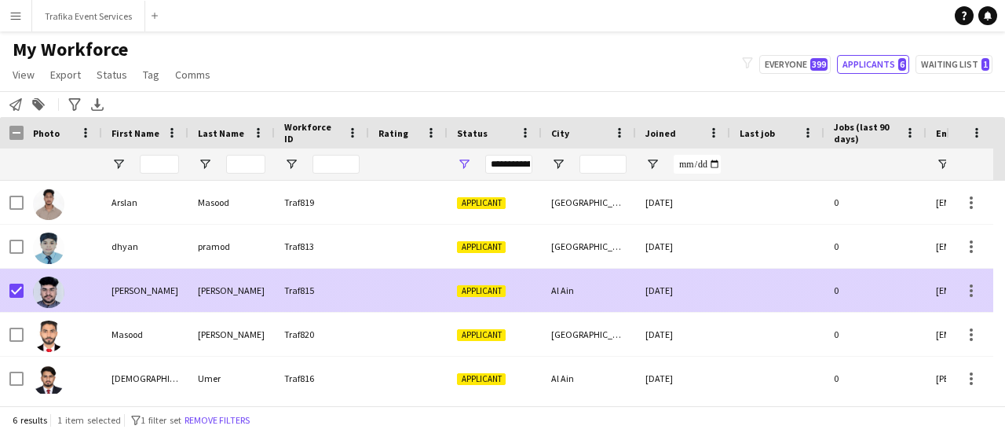
click at [350, 302] on div "Traf815" at bounding box center [322, 289] width 94 height 43
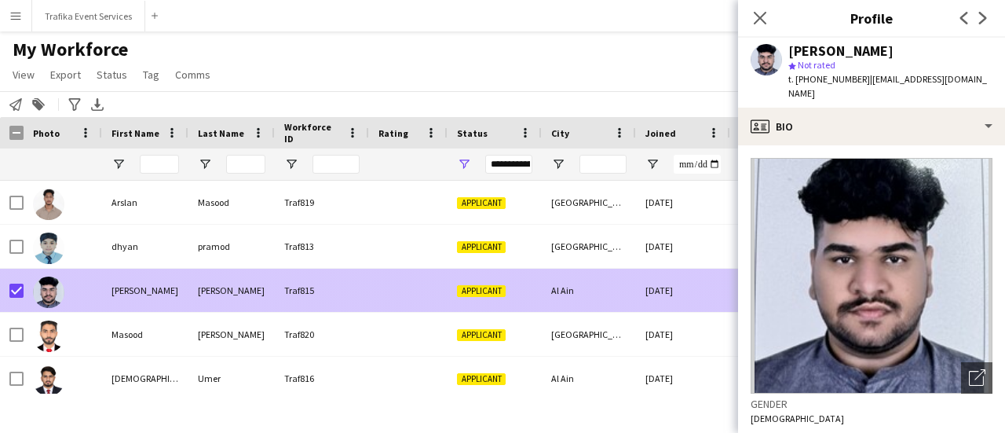
click at [350, 302] on div "Traf815" at bounding box center [322, 289] width 94 height 43
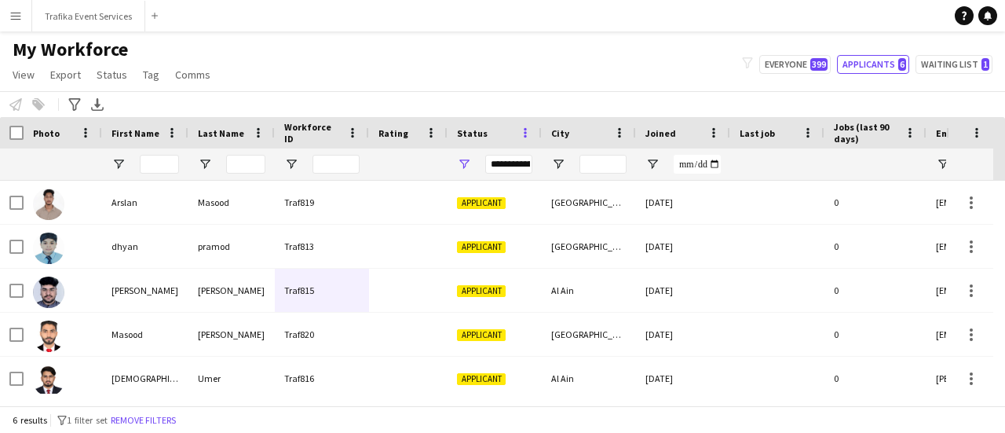
click at [524, 130] on span at bounding box center [525, 133] width 14 height 14
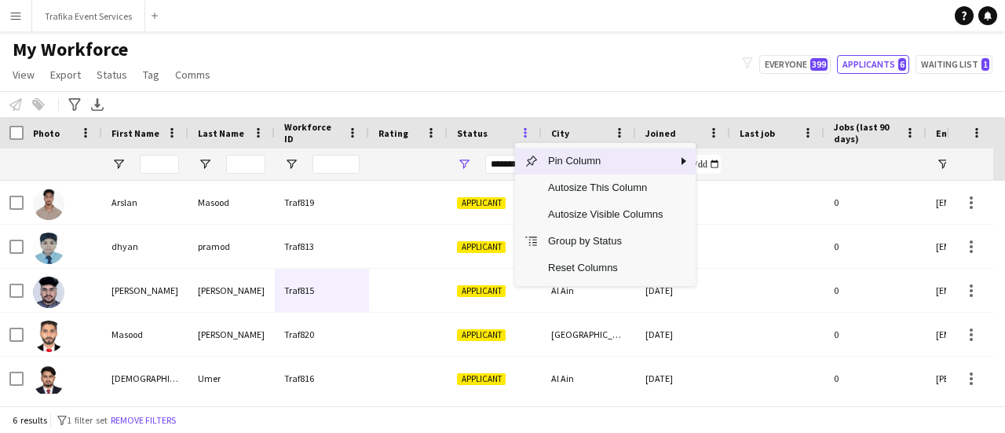
click at [524, 130] on span at bounding box center [525, 133] width 14 height 14
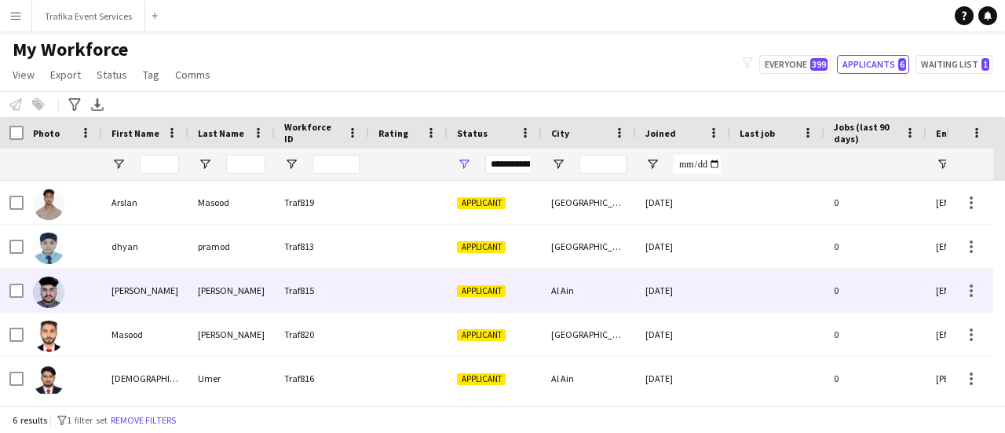
click at [128, 295] on div "[PERSON_NAME]" at bounding box center [145, 289] width 86 height 43
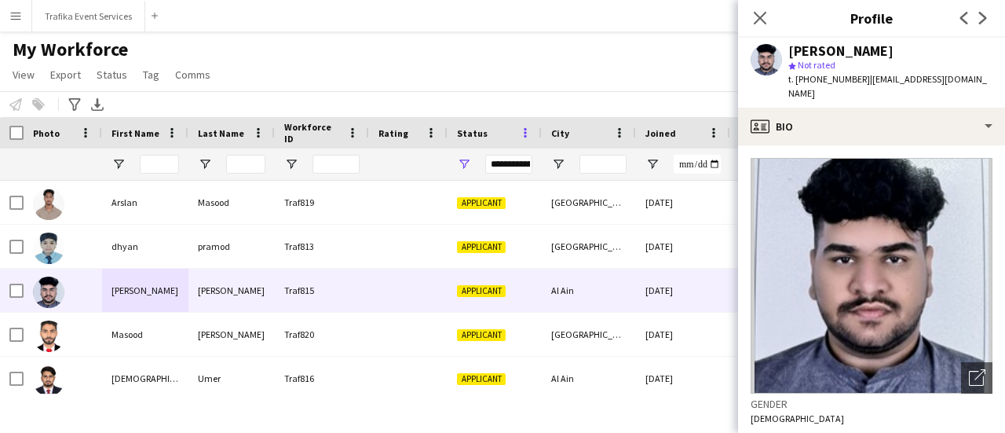
click at [523, 134] on span at bounding box center [525, 133] width 14 height 14
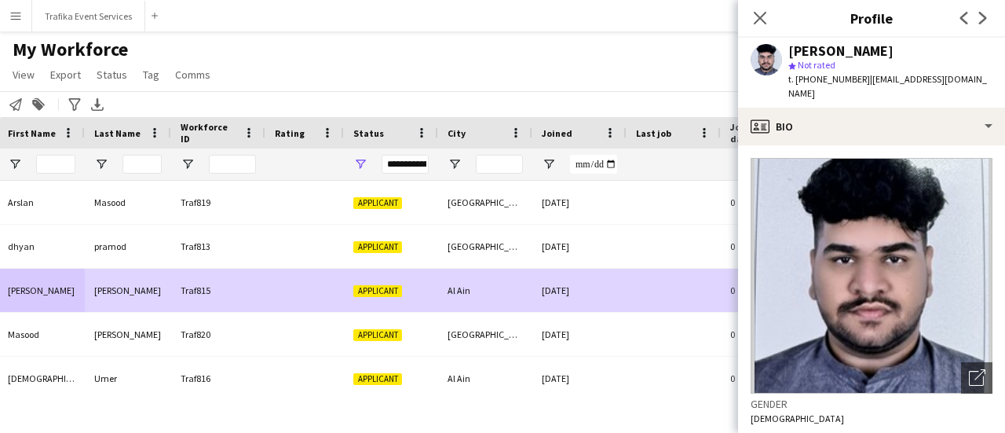
scroll to position [0, 170]
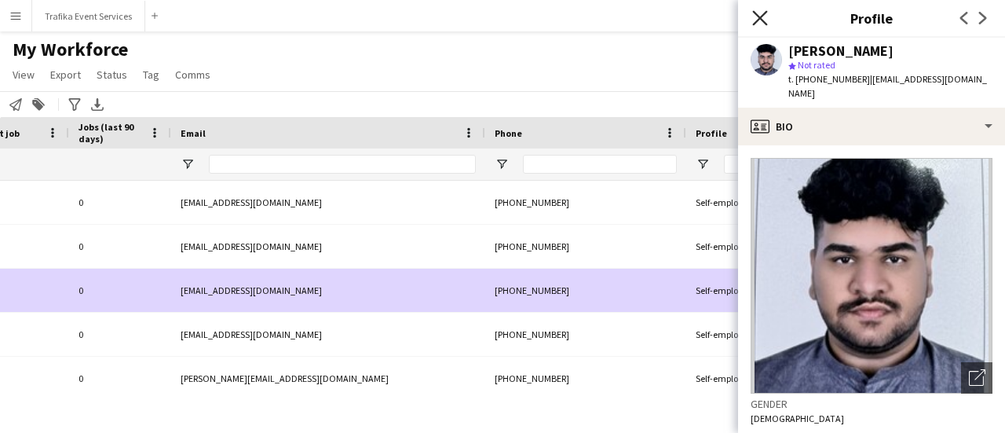
click at [754, 13] on icon at bounding box center [759, 17] width 15 height 15
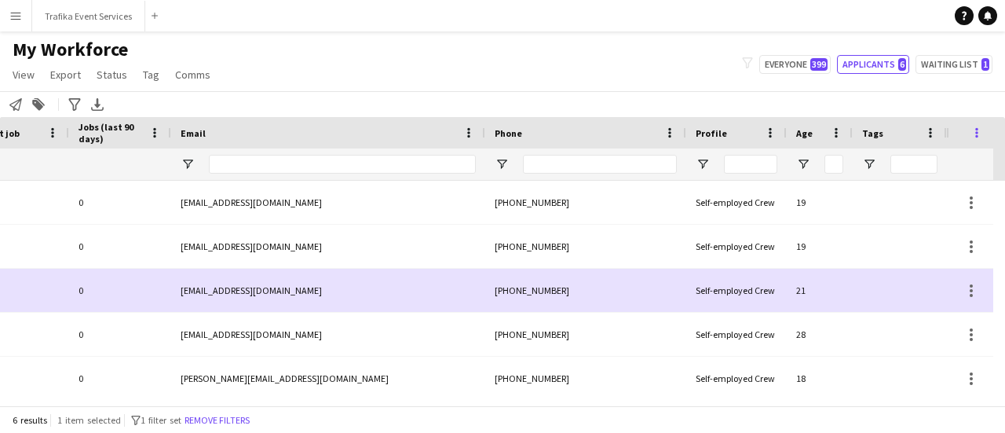
click at [977, 138] on span at bounding box center [976, 133] width 14 height 14
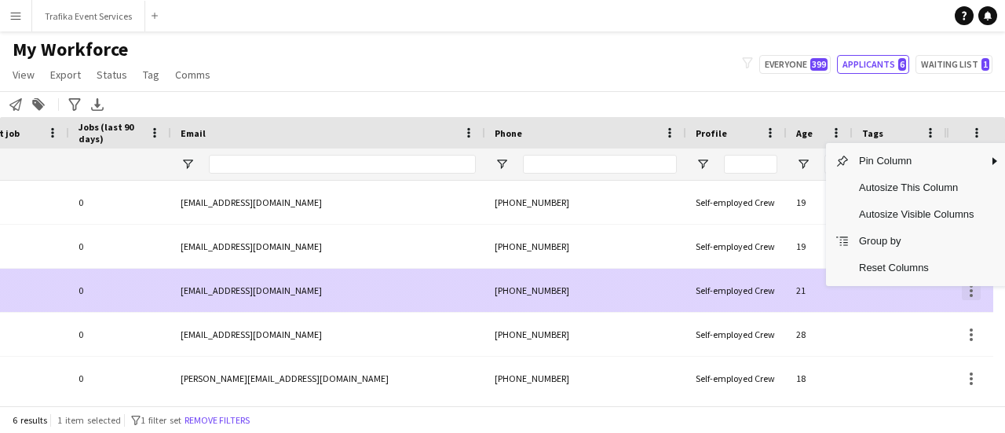
click at [966, 291] on div at bounding box center [971, 290] width 19 height 19
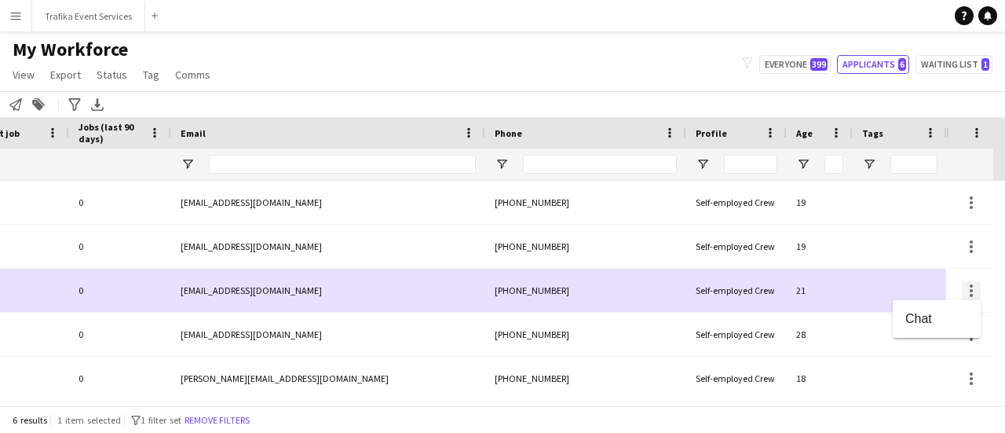
click at [966, 291] on div at bounding box center [502, 216] width 1005 height 433
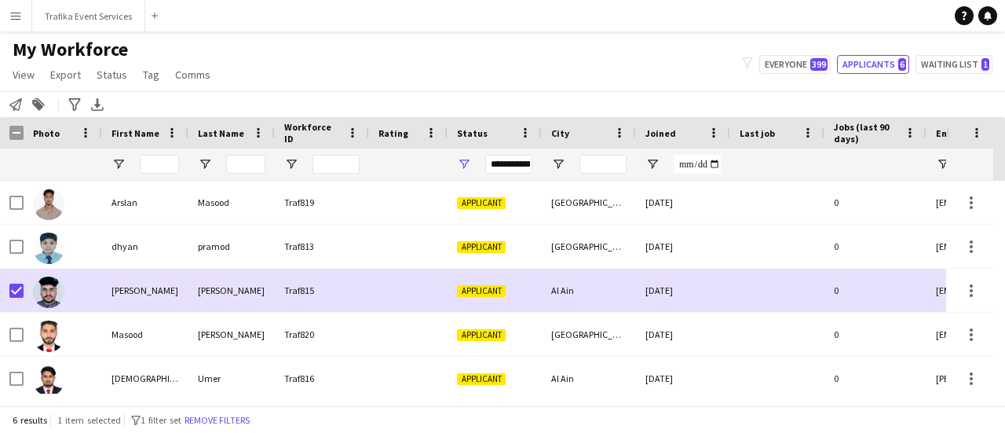
click at [487, 126] on div "Status" at bounding box center [485, 133] width 57 height 24
click at [492, 128] on span at bounding box center [499, 133] width 14 height 14
click at [526, 130] on span at bounding box center [525, 133] width 14 height 14
click at [476, 132] on span "Status" at bounding box center [472, 133] width 31 height 12
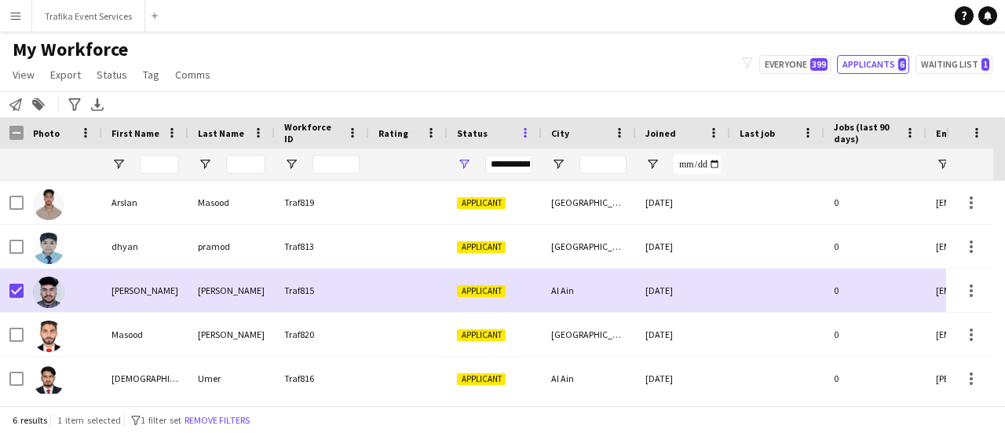
click at [521, 130] on span at bounding box center [525, 133] width 14 height 14
click at [620, 131] on span at bounding box center [619, 133] width 14 height 14
click at [625, 101] on div "Notify workforce Add to tag Search tags magnifier Add tag Advanced filters Adva…" at bounding box center [502, 104] width 1005 height 26
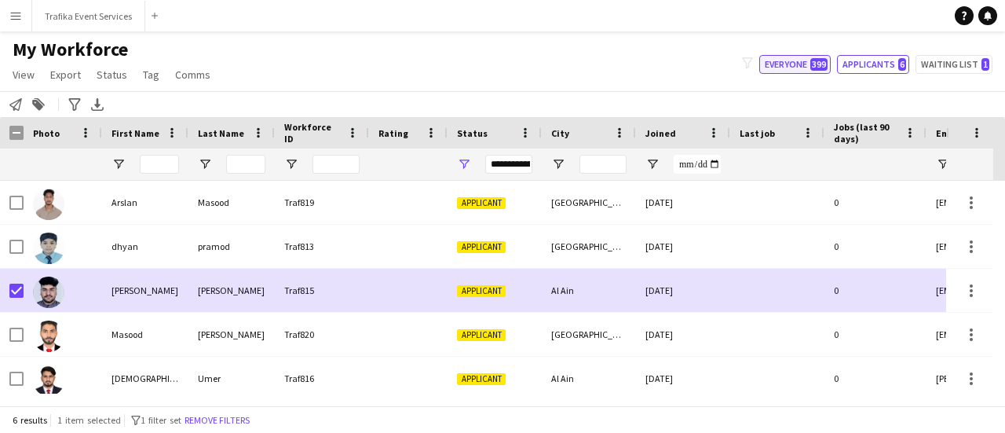
click at [787, 68] on button "Everyone 399" at bounding box center [794, 64] width 71 height 19
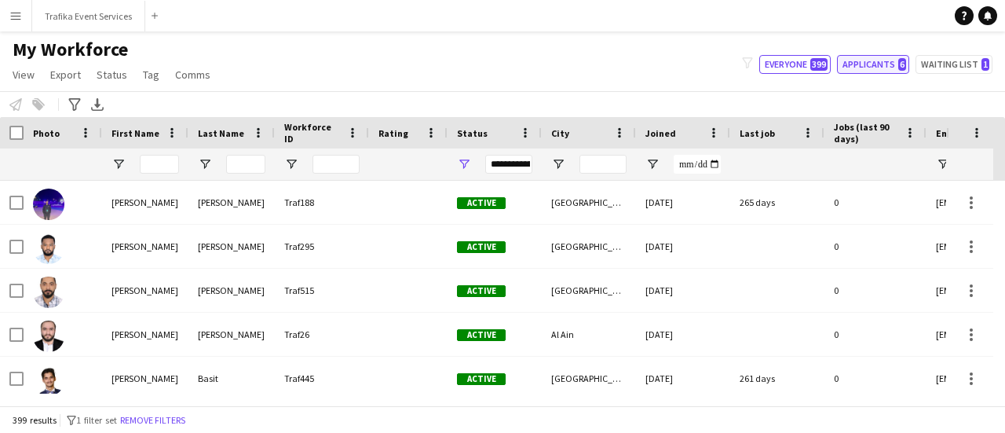
click at [860, 60] on button "Applicants 6" at bounding box center [873, 64] width 72 height 19
type input "**********"
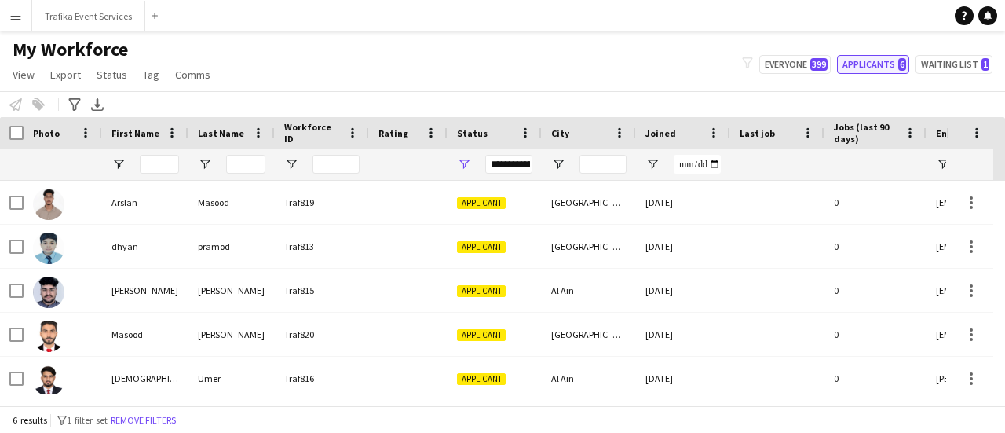
click at [873, 66] on button "Applicants 6" at bounding box center [873, 64] width 72 height 19
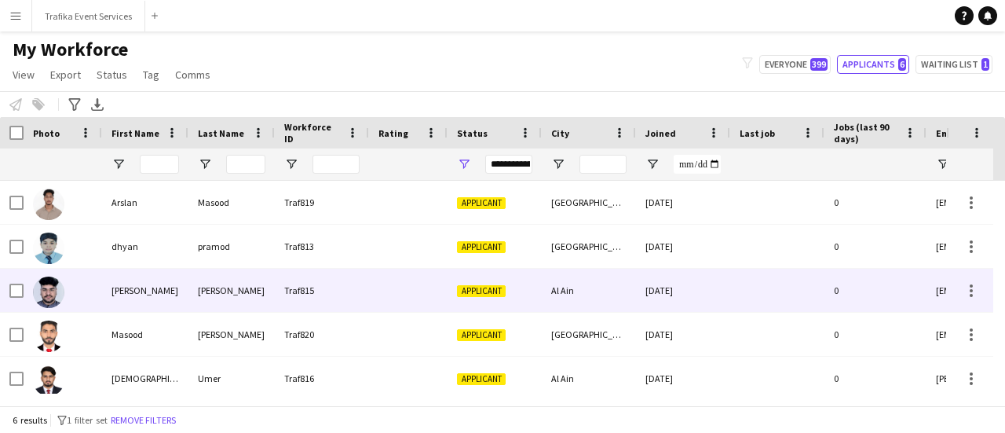
click at [155, 285] on div "[PERSON_NAME]" at bounding box center [145, 289] width 86 height 43
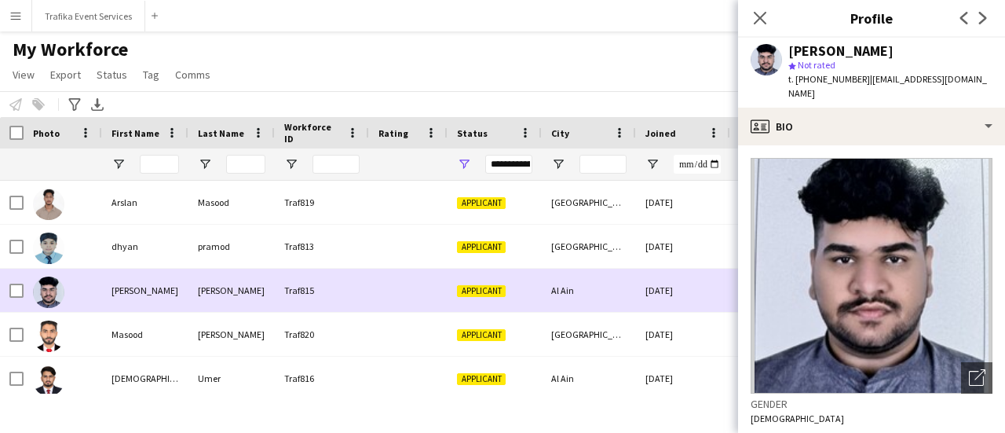
click at [488, 289] on span "Applicant" at bounding box center [481, 291] width 49 height 12
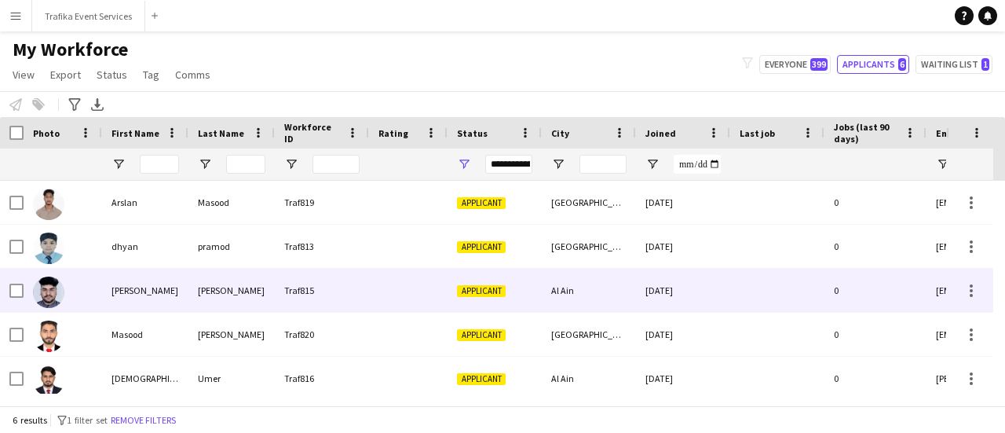
click at [488, 289] on span "Applicant" at bounding box center [481, 291] width 49 height 12
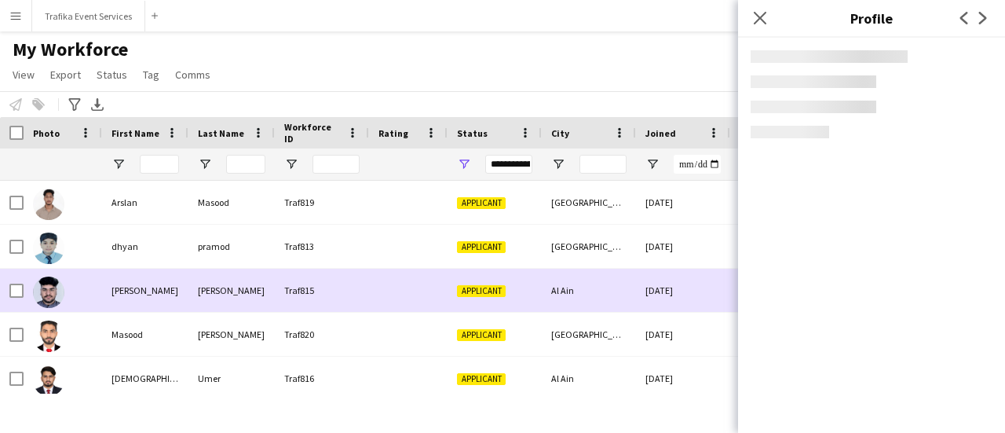
click at [488, 289] on span "Applicant" at bounding box center [481, 291] width 49 height 12
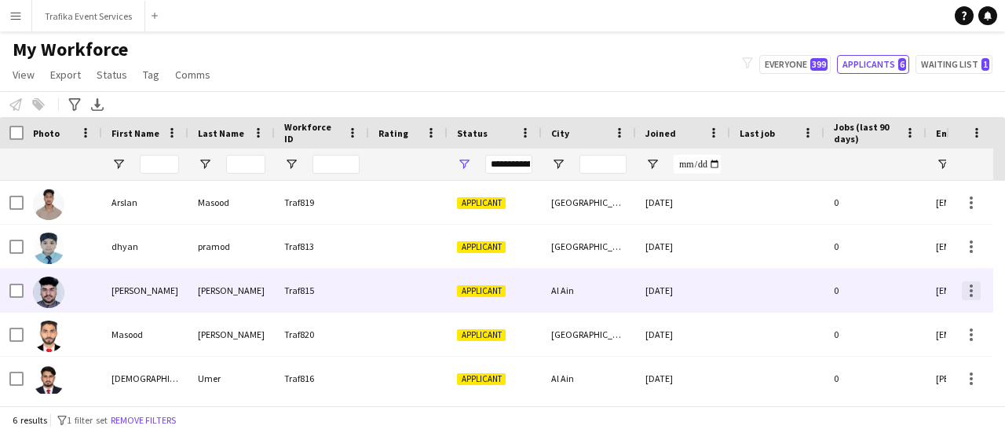
click at [973, 290] on div at bounding box center [971, 290] width 19 height 19
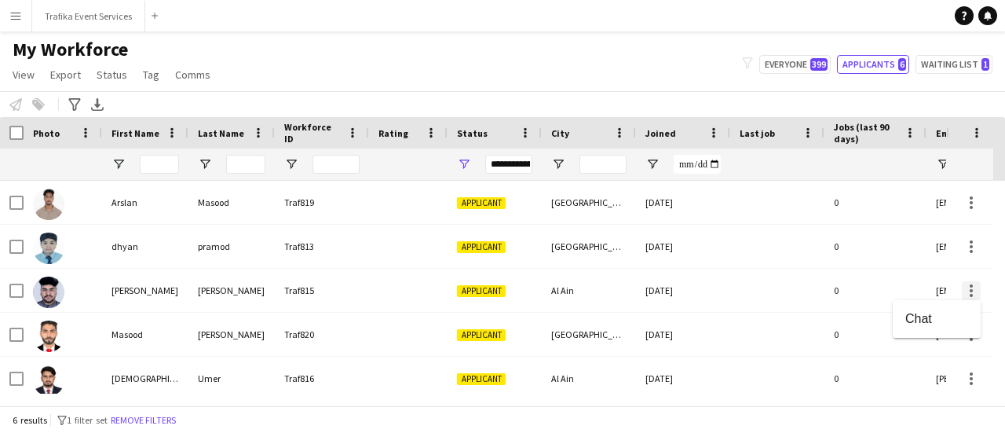
click at [973, 290] on div at bounding box center [502, 216] width 1005 height 433
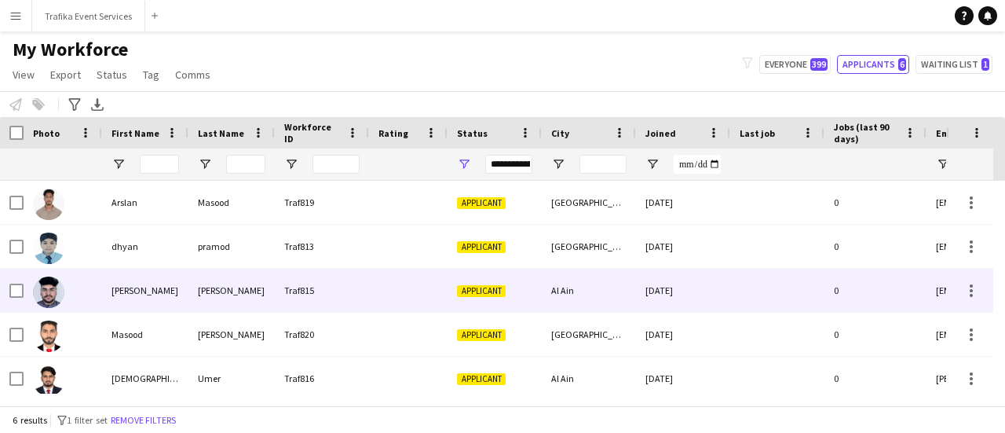
click at [639, 291] on div "[DATE]" at bounding box center [683, 289] width 94 height 43
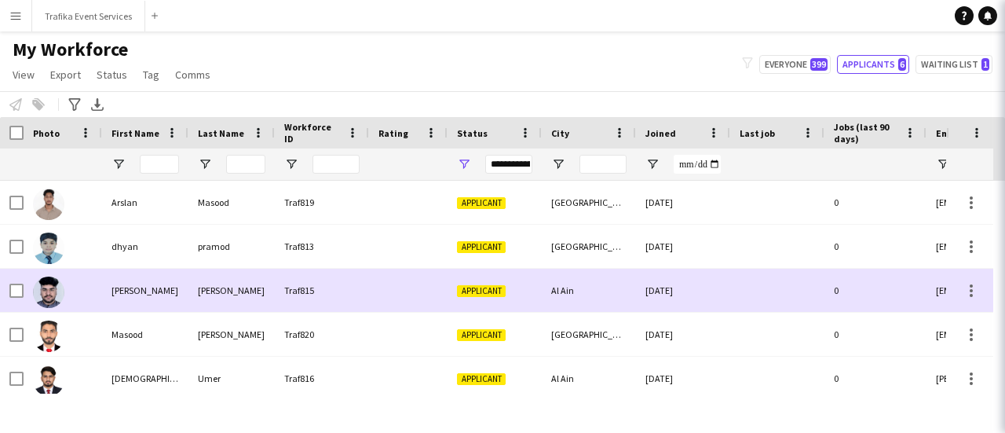
click at [639, 291] on div "[DATE]" at bounding box center [683, 289] width 94 height 43
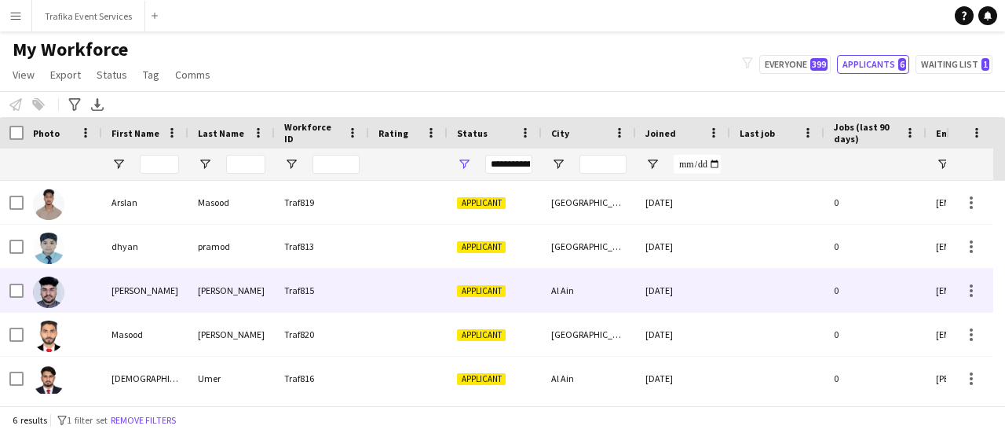
click at [639, 291] on div "[DATE]" at bounding box center [683, 289] width 94 height 43
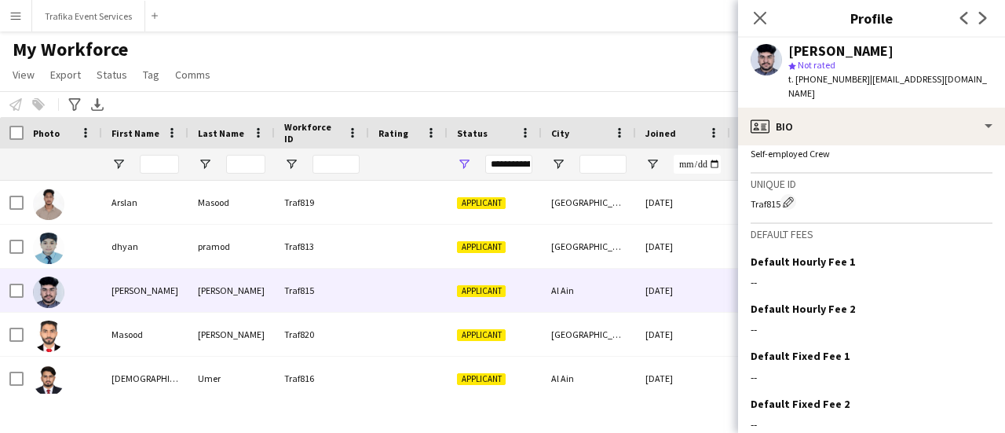
scroll to position [1079, 0]
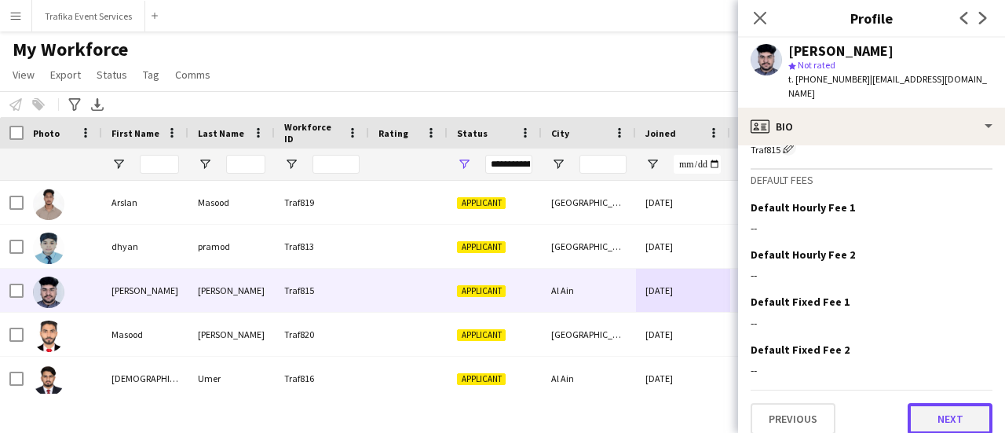
click at [926, 412] on button "Next" at bounding box center [949, 418] width 85 height 31
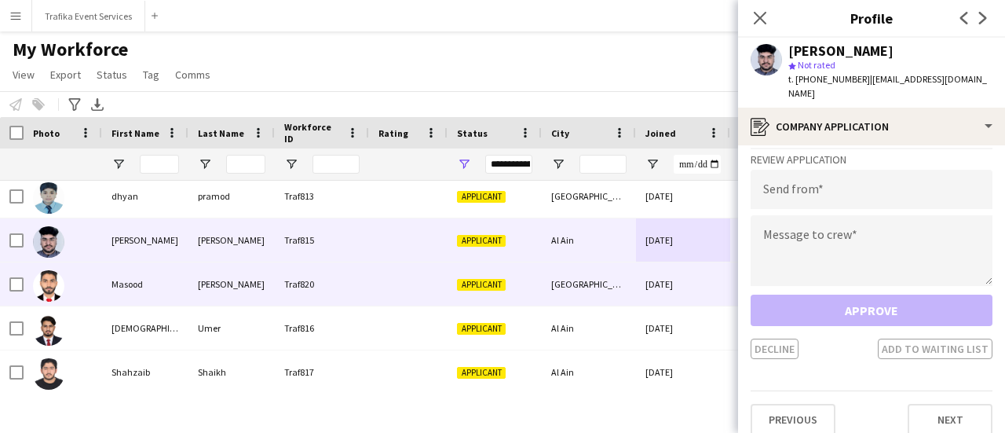
scroll to position [0, 0]
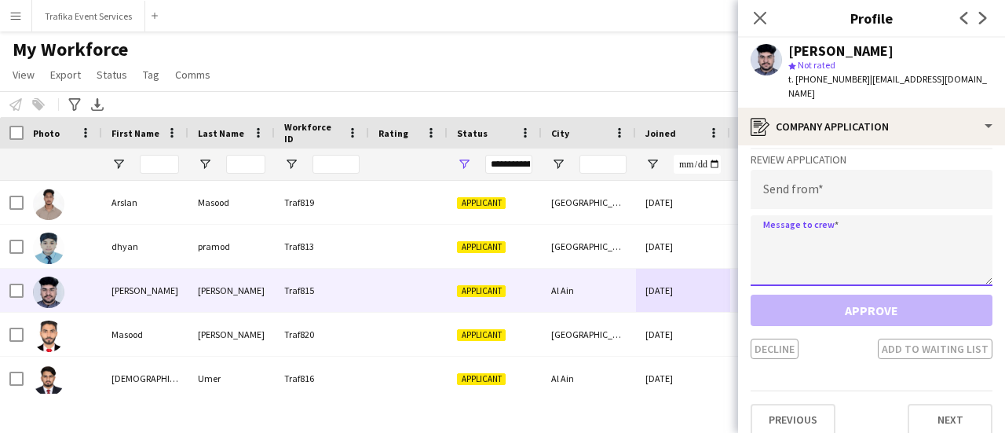
click at [833, 221] on textarea at bounding box center [871, 250] width 242 height 71
type textarea "*"
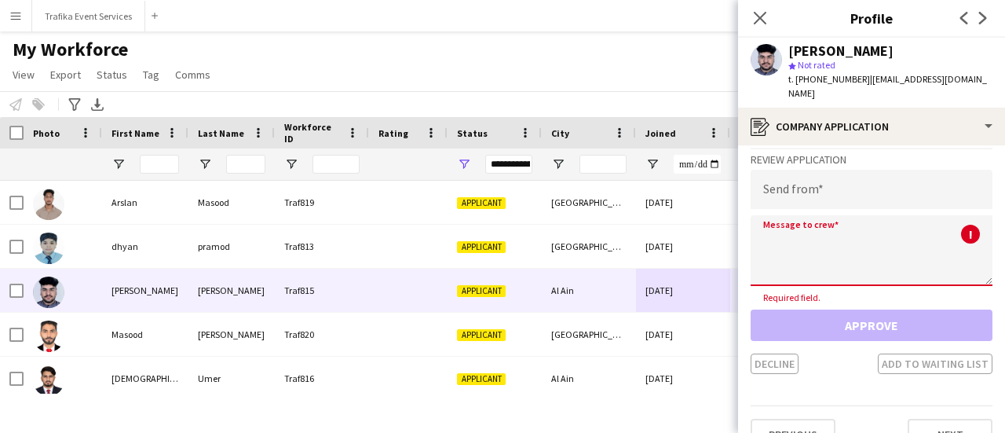
type textarea "*"
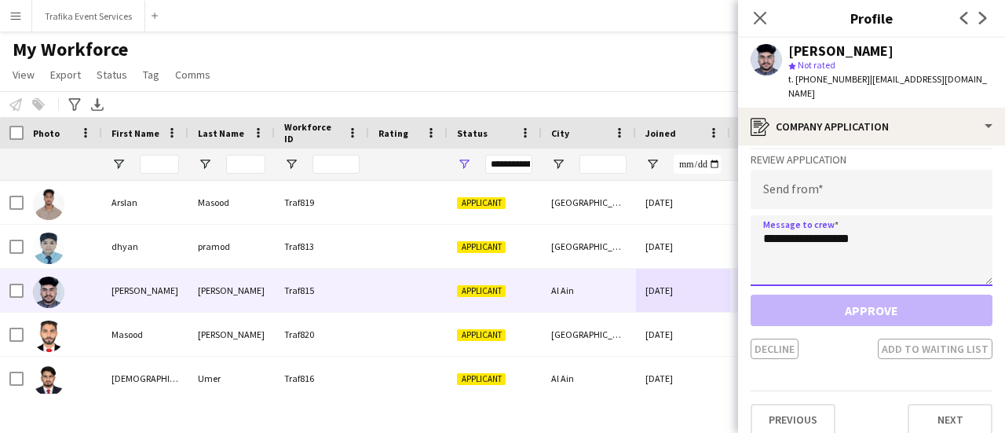
type textarea "**********"
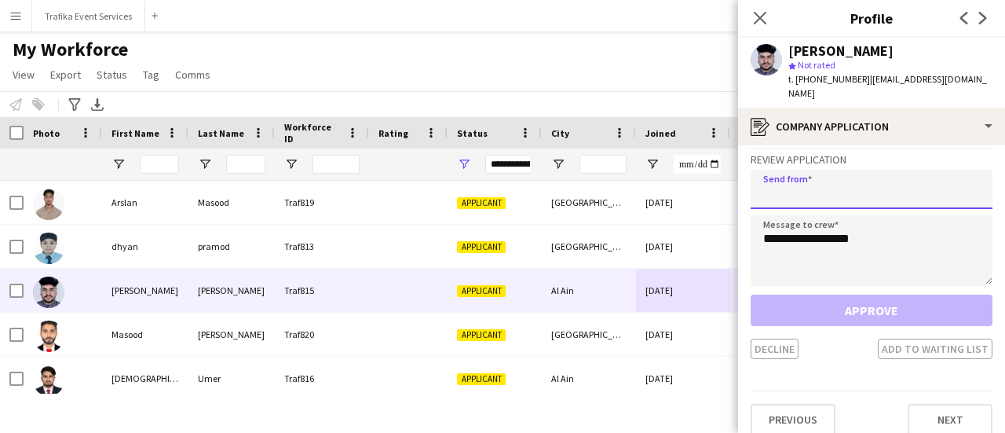
click at [829, 172] on input "email" at bounding box center [871, 189] width 242 height 39
type input "*"
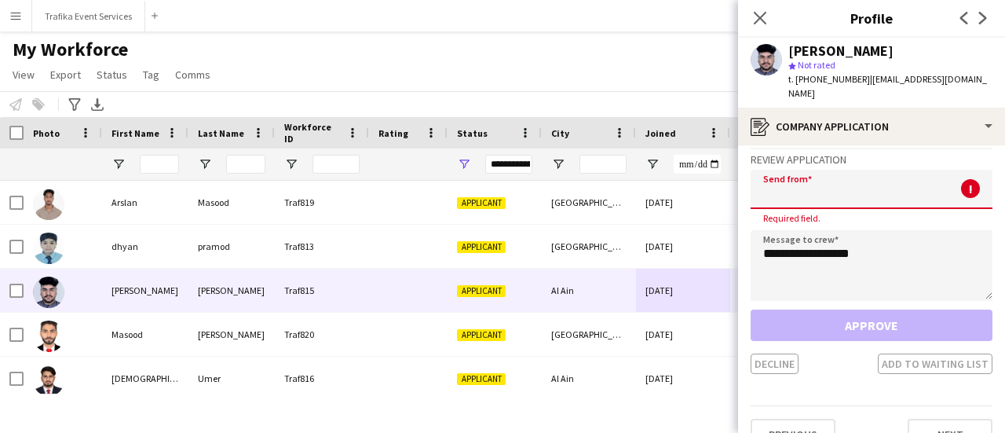
type input "*"
type input "*******"
click at [863, 279] on textarea "**********" at bounding box center [871, 265] width 242 height 71
click at [835, 327] on div "Approve Decline Add to waiting list" at bounding box center [871, 341] width 242 height 64
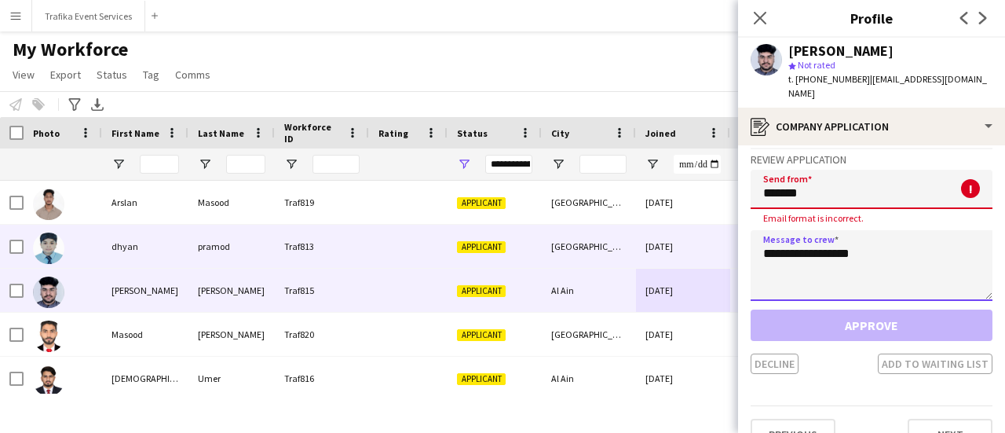
drag, startPoint x: 867, startPoint y: 232, endPoint x: 706, endPoint y: 248, distance: 160.9
click at [706, 248] on body "Menu Boards Boards Boards All jobs Status Workforce Workforce My Workforce Recr…" at bounding box center [502, 216] width 1005 height 433
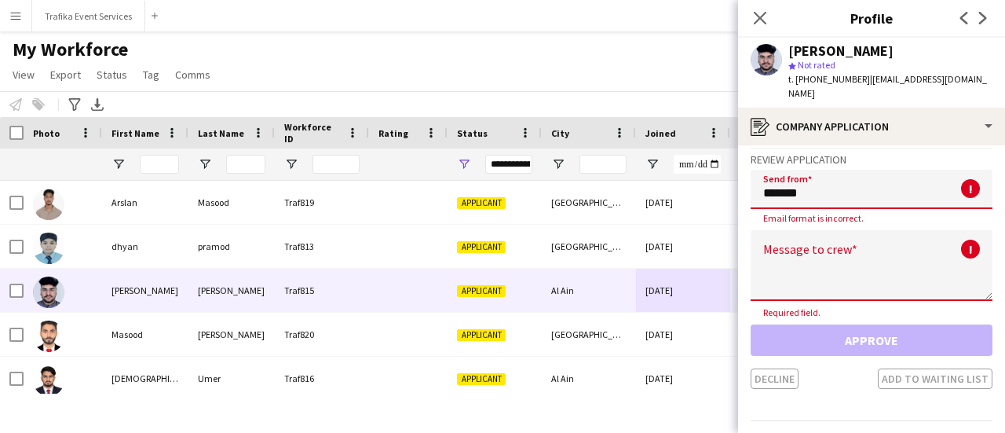
drag, startPoint x: 810, startPoint y: 177, endPoint x: 741, endPoint y: 185, distance: 69.6
click at [741, 185] on app-crew-profile-application "Work history chevron-down F1 EVENT Arga Dec 2024 — Dec 2024 • 0 yr 0 mth Worked…" at bounding box center [871, 288] width 267 height 287
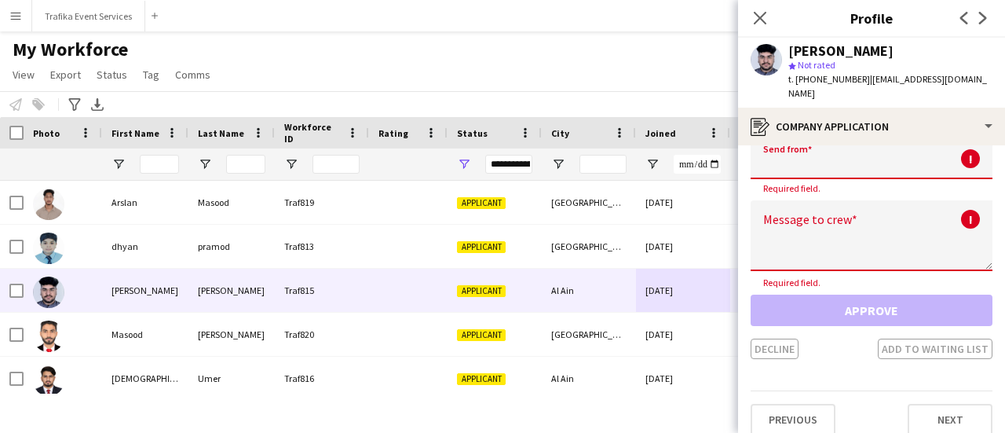
scroll to position [57, 0]
click at [579, 70] on div "My Workforce View Views Default view New view Update view Delete view Edit name…" at bounding box center [502, 64] width 1005 height 53
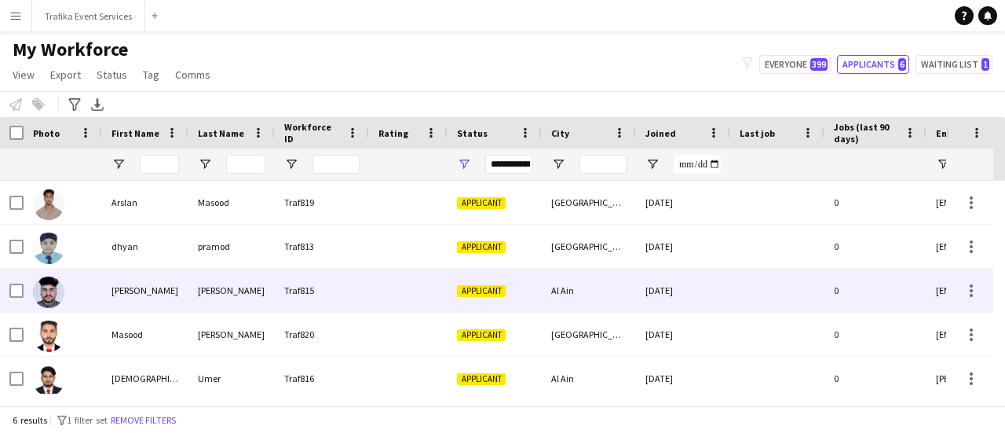
click at [281, 290] on div "Traf815" at bounding box center [322, 289] width 94 height 43
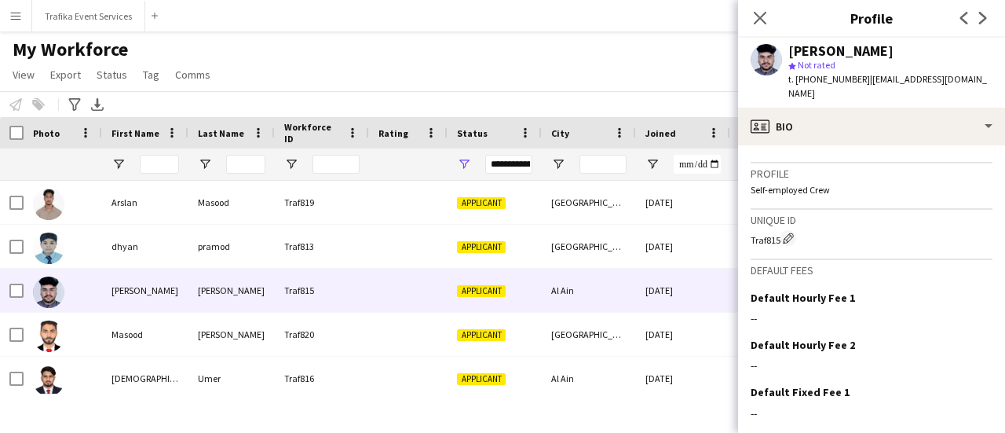
scroll to position [1079, 0]
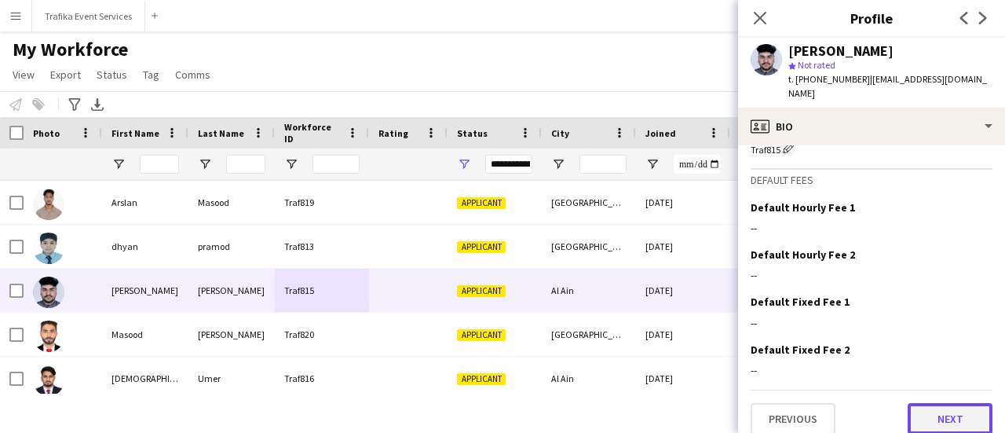
click at [927, 405] on button "Next" at bounding box center [949, 418] width 85 height 31
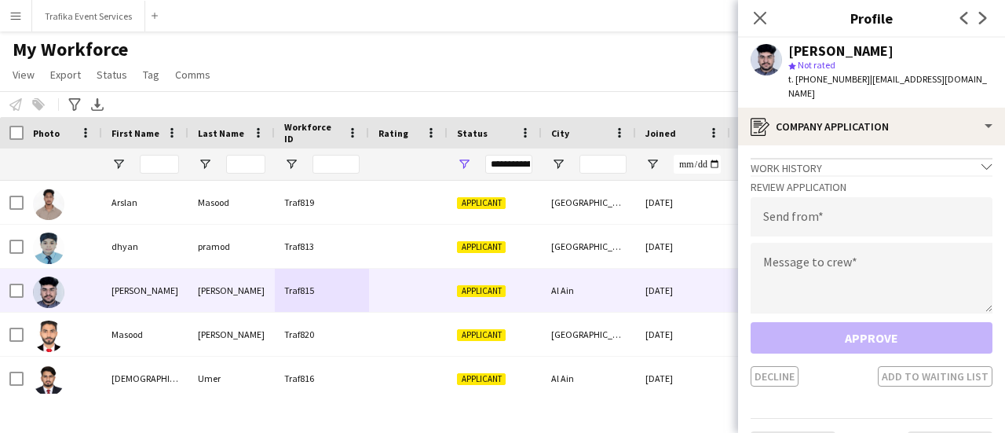
scroll to position [27, 0]
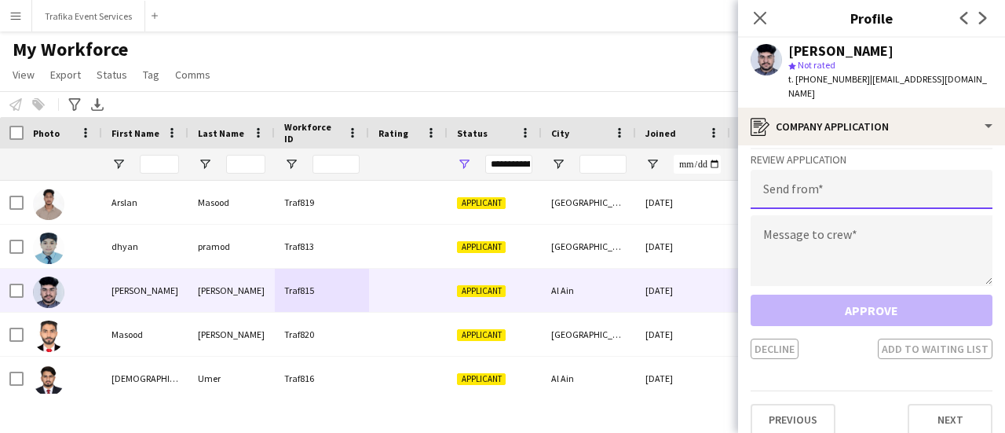
click at [788, 173] on input "email" at bounding box center [871, 189] width 242 height 39
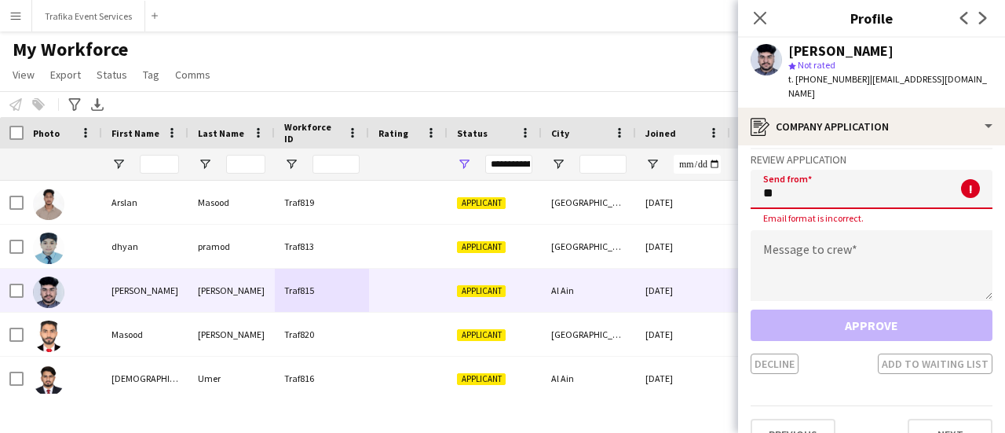
type input "*"
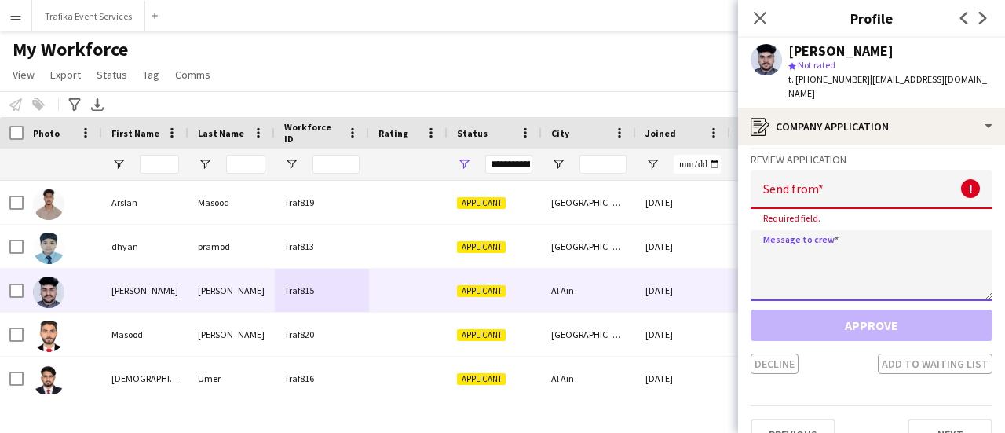
click at [802, 240] on textarea at bounding box center [871, 265] width 242 height 71
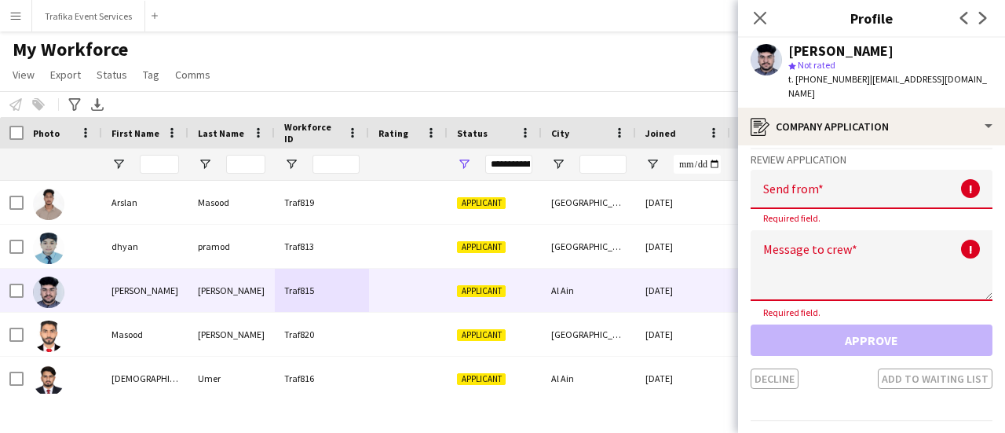
click at [516, 37] on main "My Workforce View Views Default view New view Update view Delete view Edit name…" at bounding box center [502, 221] width 1005 height 380
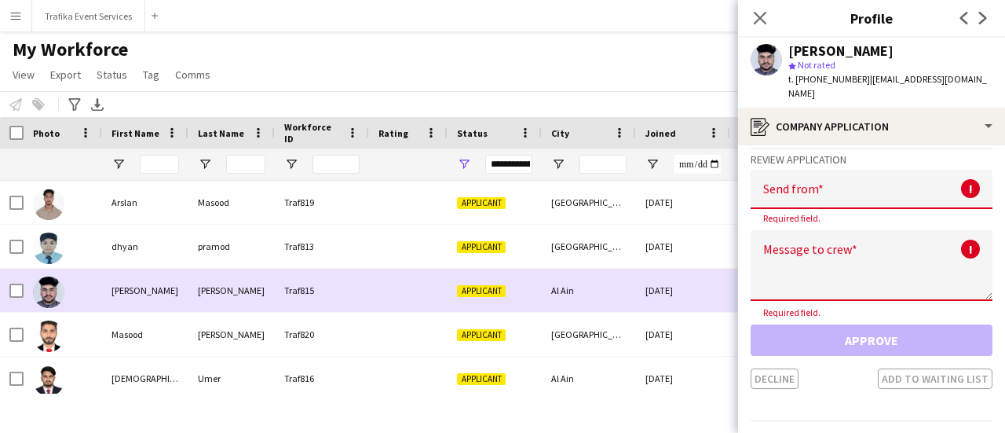
click at [349, 305] on div "Traf815" at bounding box center [322, 289] width 94 height 43
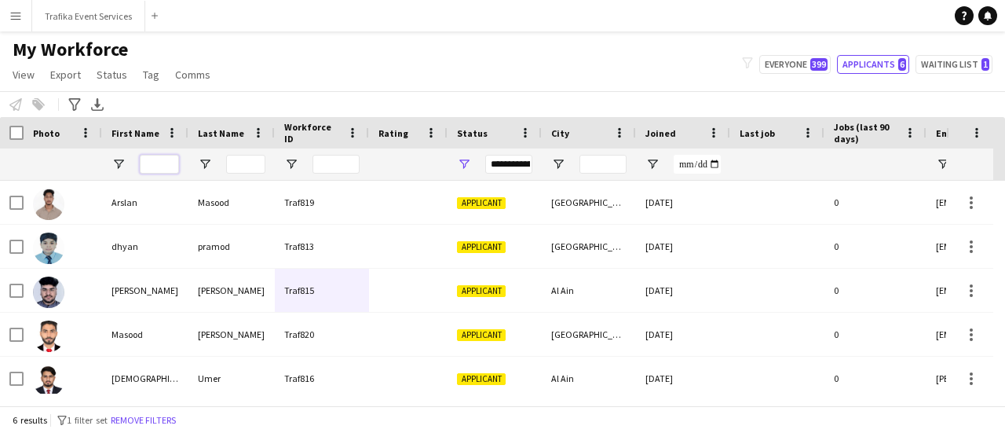
click at [157, 168] on input "First Name Filter Input" at bounding box center [159, 164] width 39 height 19
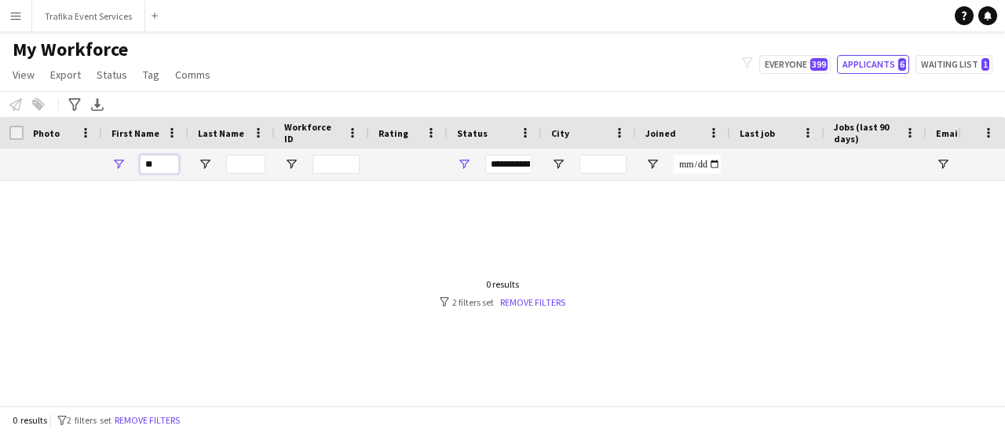
type input "*"
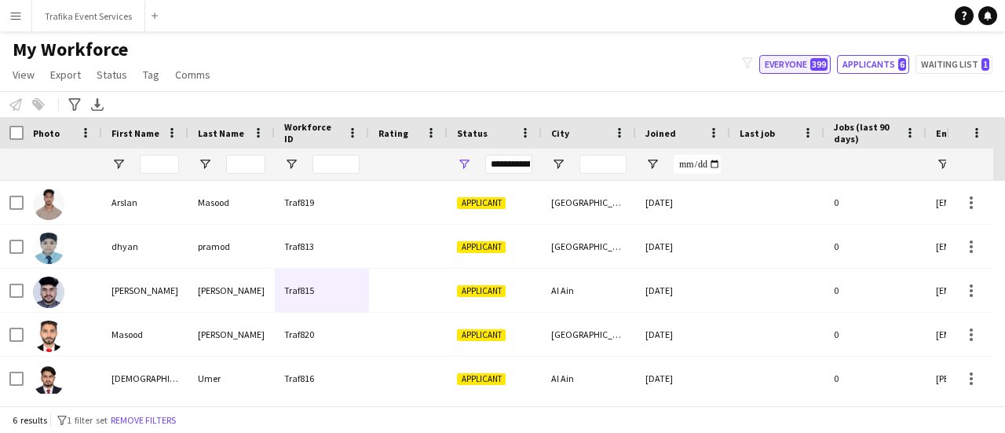
click at [791, 59] on button "Everyone 399" at bounding box center [794, 64] width 71 height 19
type input "**********"
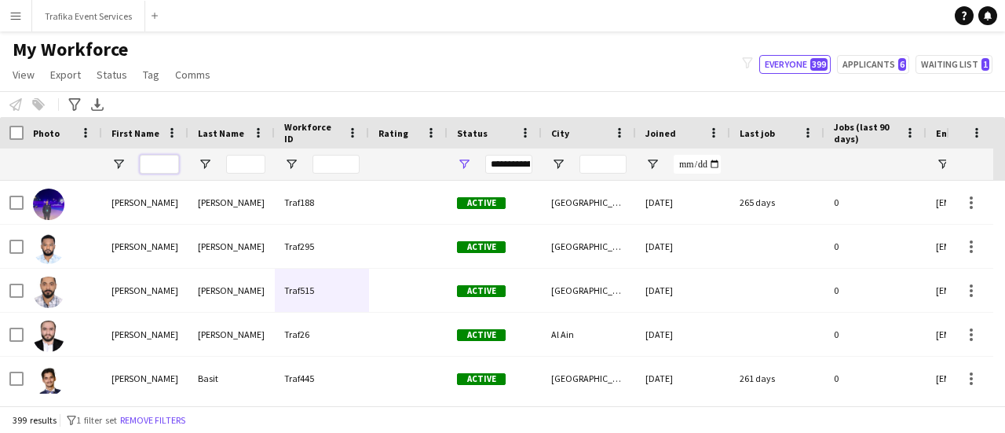
click at [151, 162] on input "First Name Filter Input" at bounding box center [159, 164] width 39 height 19
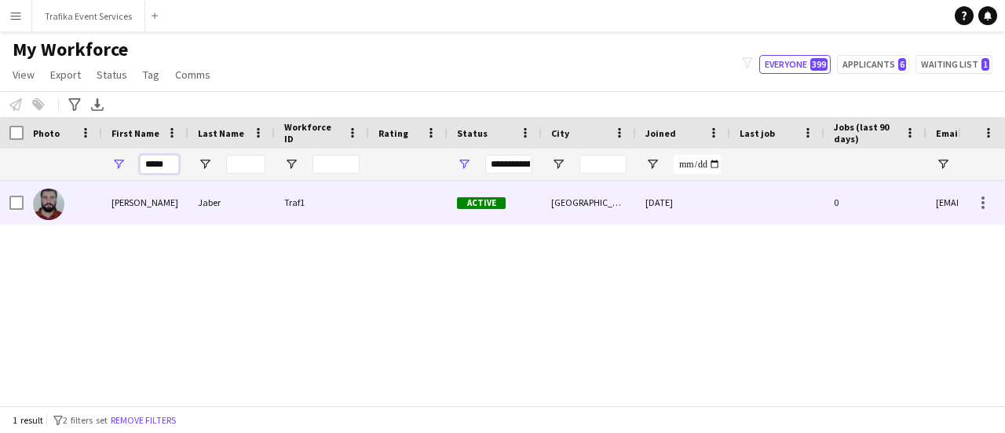
type input "*****"
click at [319, 208] on div "Traf1" at bounding box center [322, 202] width 94 height 43
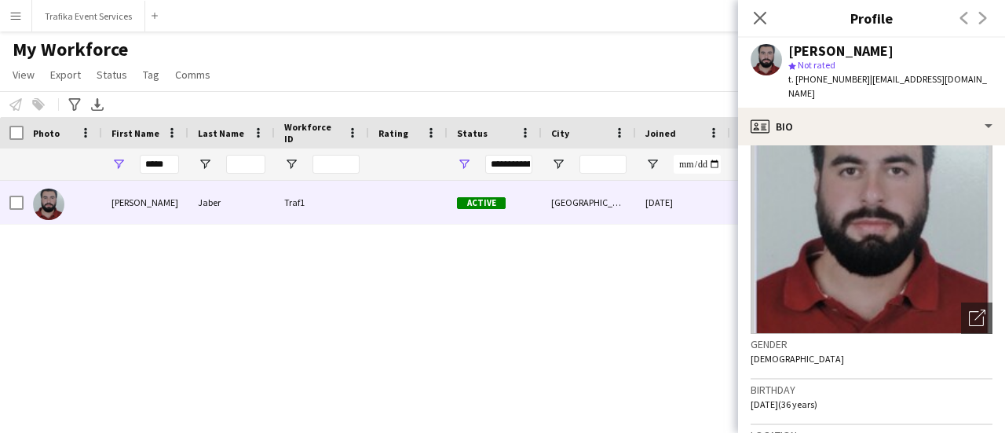
scroll to position [0, 0]
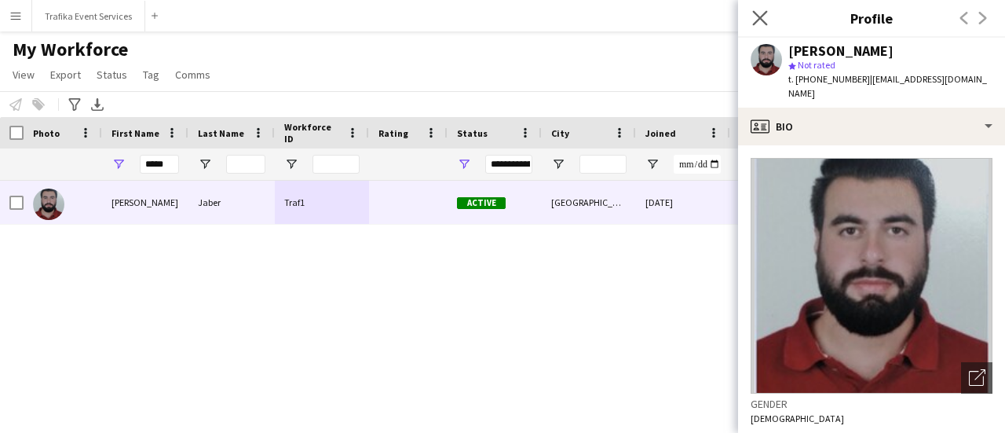
click at [757, 9] on app-icon "Close pop-in" at bounding box center [760, 18] width 23 height 23
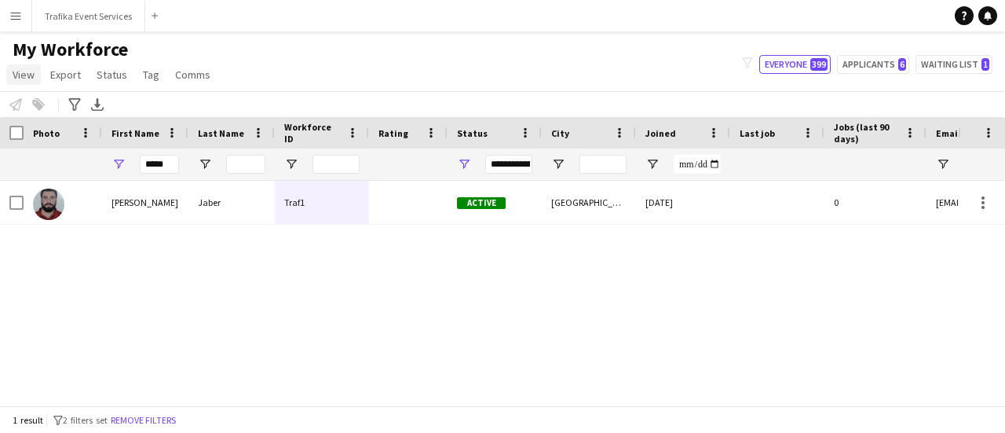
click at [20, 78] on span "View" at bounding box center [24, 75] width 22 height 14
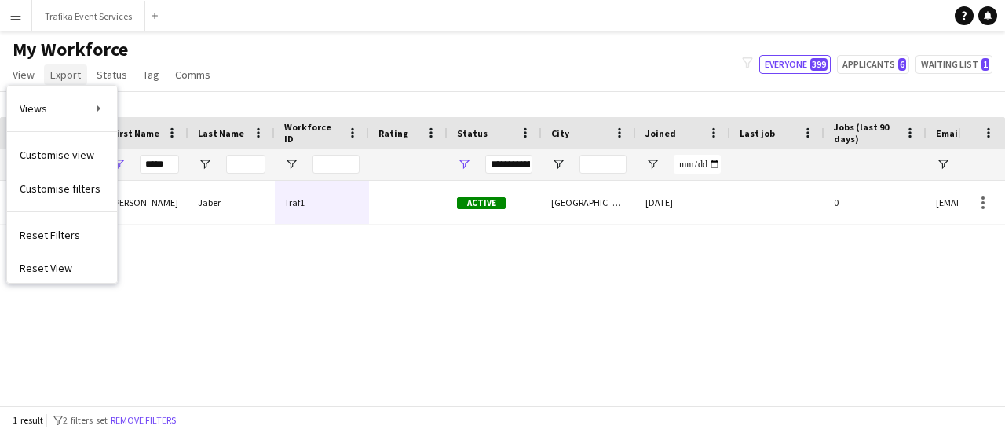
click at [73, 75] on span "Export" at bounding box center [65, 75] width 31 height 14
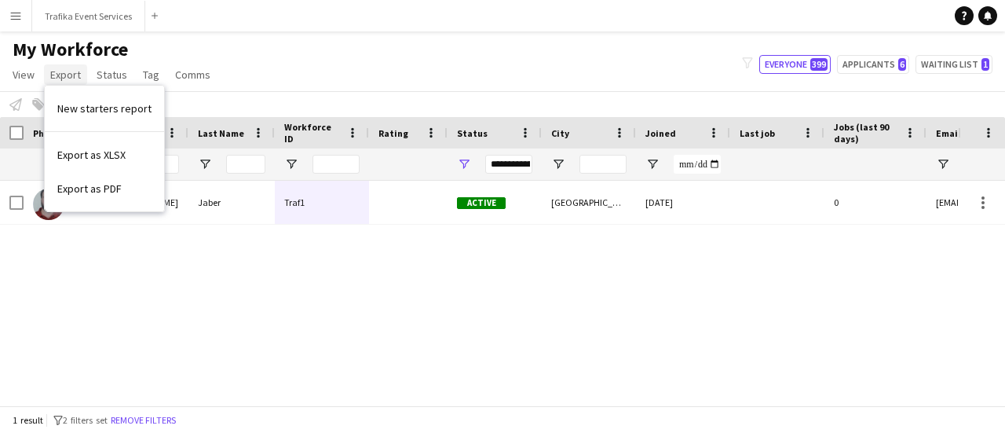
click at [73, 75] on span "Export" at bounding box center [65, 75] width 31 height 14
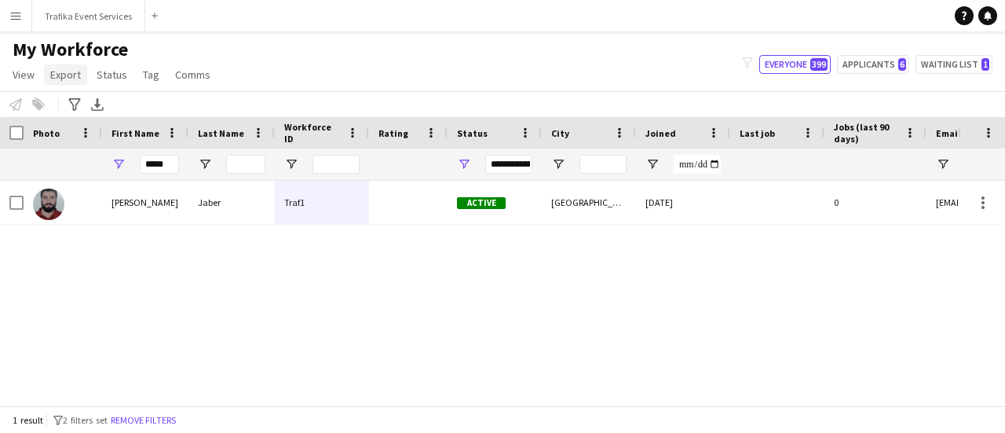
click at [73, 75] on span "Export" at bounding box center [65, 75] width 31 height 14
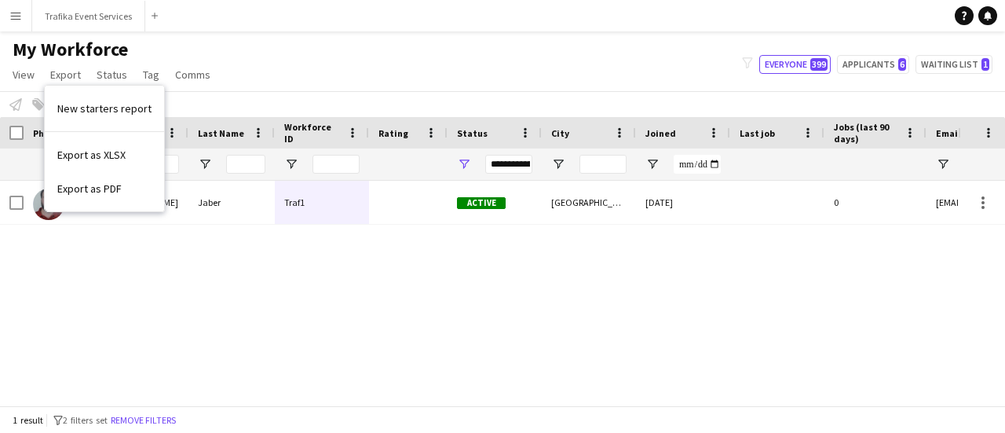
click at [335, 31] on app-navbar "Menu Boards Boards Boards All jobs Status Workforce Workforce My Workforce Recr…" at bounding box center [502, 15] width 1005 height 31
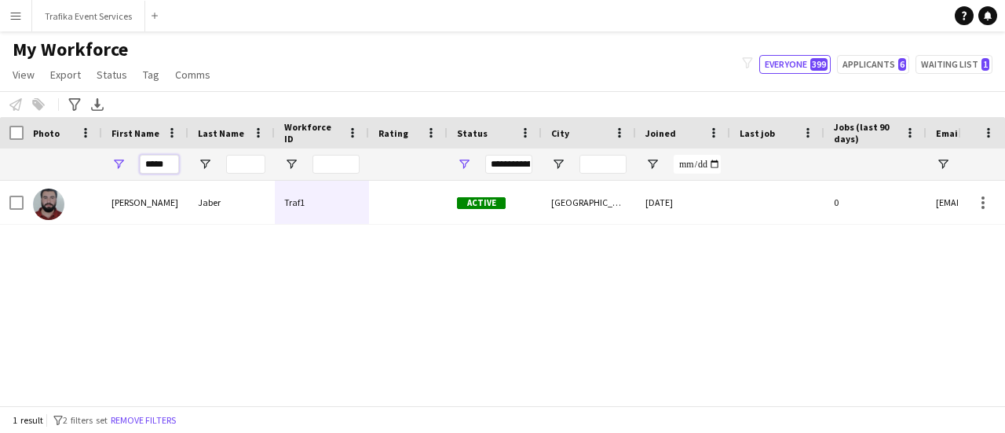
drag, startPoint x: 169, startPoint y: 170, endPoint x: 140, endPoint y: 176, distance: 29.7
click at [140, 176] on div "*****" at bounding box center [159, 163] width 39 height 31
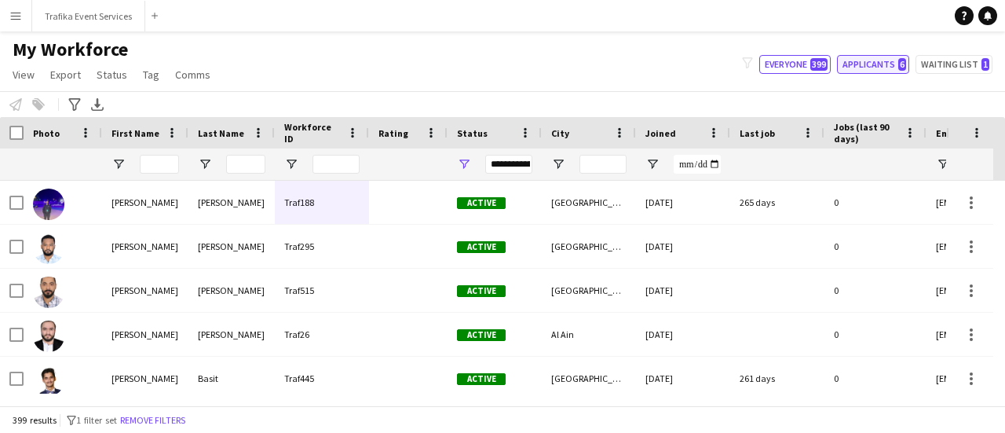
click at [893, 59] on button "Applicants 6" at bounding box center [873, 64] width 72 height 19
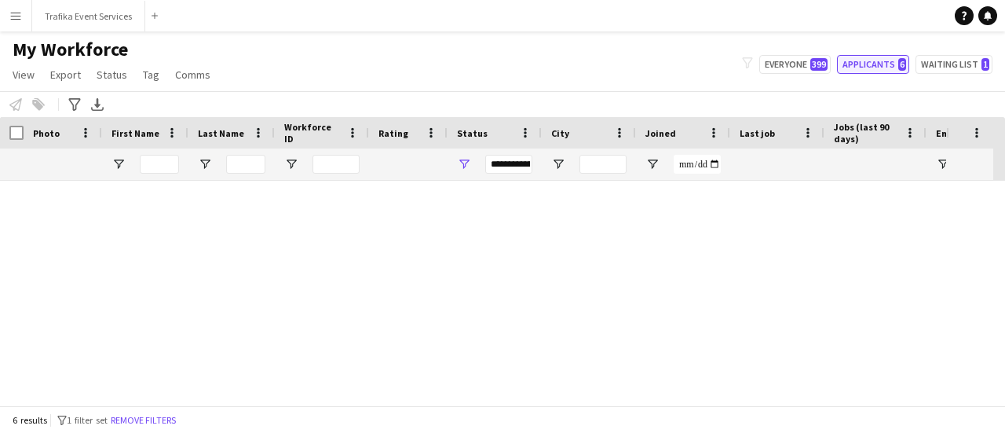
type input "**********"
